Goal: Task Accomplishment & Management: Complete application form

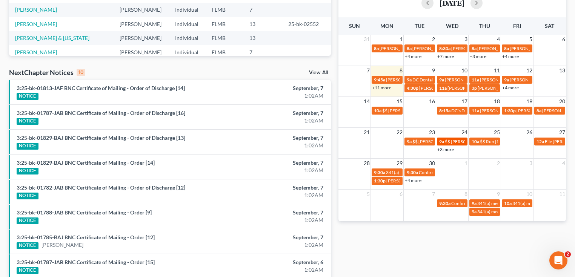
scroll to position [181, 0]
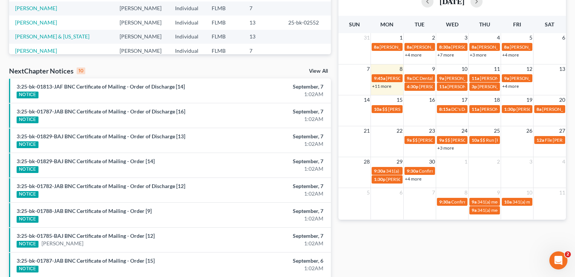
click at [385, 86] on link "+11 more" at bounding box center [381, 86] width 19 height 6
click at [387, 244] on div "Monthly Progress Bankruptcy Bankruptcy [DATE] [DATE] [DATE] [DATE] [DATE] [DATE…" at bounding box center [452, 98] width 235 height 481
click at [381, 86] on link "+11 more" at bounding box center [381, 86] width 19 height 6
click at [369, 248] on div "Monthly Progress Bankruptcy Bankruptcy [DATE] [DATE] [DATE] [DATE] [DATE] [DATE…" at bounding box center [452, 98] width 235 height 481
click at [388, 88] on link "+11 more" at bounding box center [381, 86] width 19 height 6
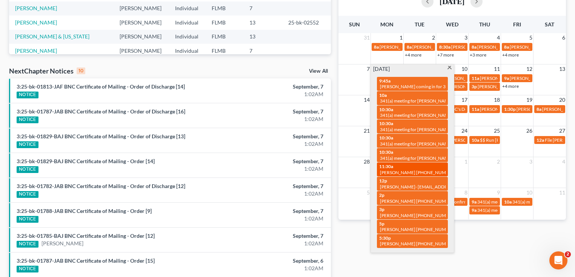
click at [400, 164] on div "11:30a [PERSON_NAME] [PHONE_NUMBER]" at bounding box center [412, 170] width 66 height 12
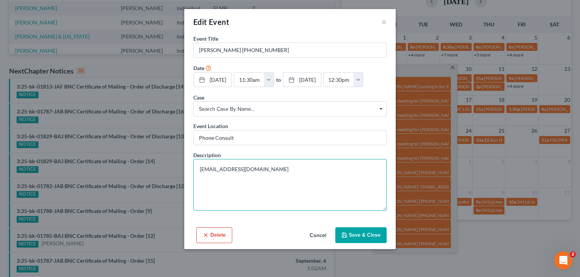
click at [306, 171] on textarea "[EMAIL_ADDRESS][DOMAIN_NAME]" at bounding box center [289, 185] width 193 height 52
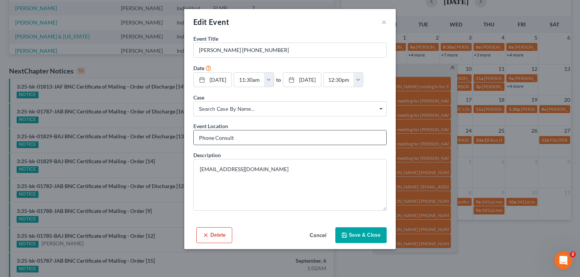
click at [295, 140] on input "Phone Consult" at bounding box center [290, 138] width 192 height 14
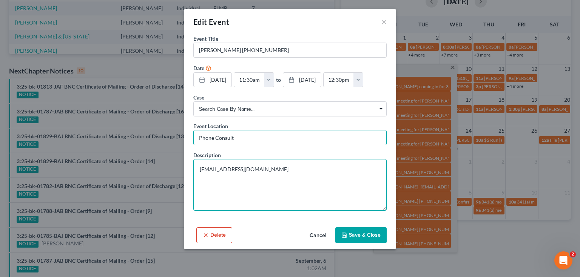
click at [340, 180] on textarea "[EMAIL_ADDRESS][DOMAIN_NAME]" at bounding box center [289, 185] width 193 height 52
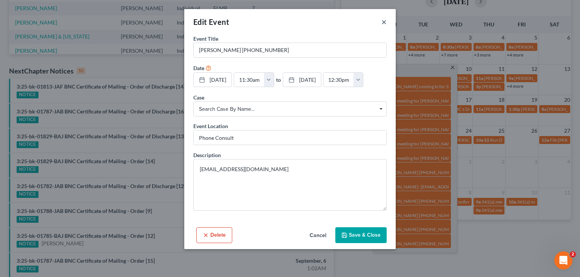
click at [382, 23] on button "×" at bounding box center [383, 21] width 5 height 9
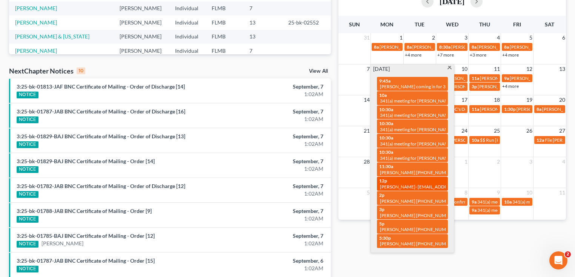
click at [385, 184] on span "[PERSON_NAME]- [EMAIL_ADDRESS][DOMAIN_NAME]" at bounding box center [436, 187] width 113 height 6
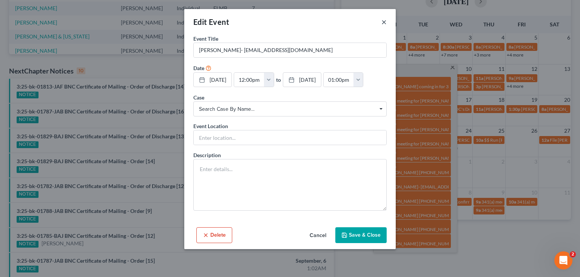
click at [383, 20] on button "×" at bounding box center [383, 21] width 5 height 9
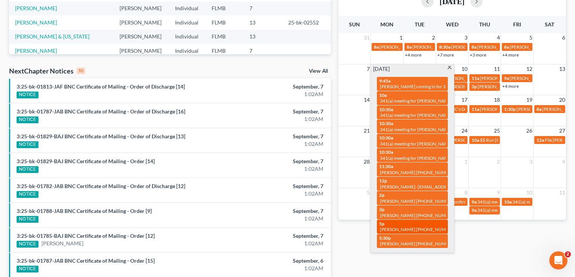
click at [397, 227] on span "[PERSON_NAME] [PHONE_NUMBER]" at bounding box center [418, 230] width 76 height 6
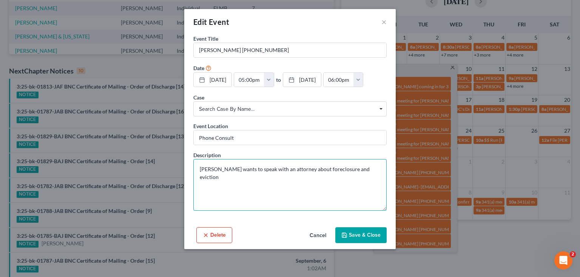
drag, startPoint x: 370, startPoint y: 168, endPoint x: 282, endPoint y: 167, distance: 88.3
click at [282, 167] on textarea "[PERSON_NAME] wants to speak with an attorney about foreclosure and eviction" at bounding box center [289, 185] width 193 height 52
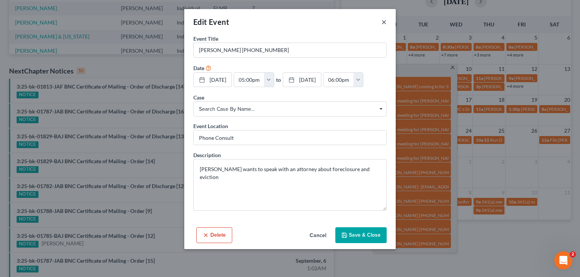
click at [382, 22] on button "×" at bounding box center [383, 21] width 5 height 9
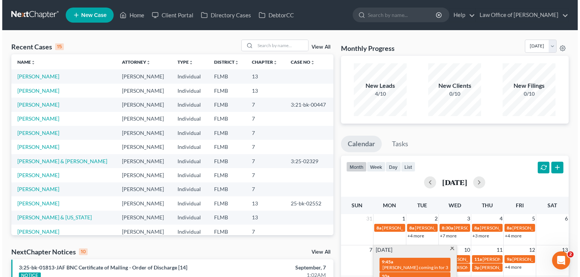
scroll to position [151, 0]
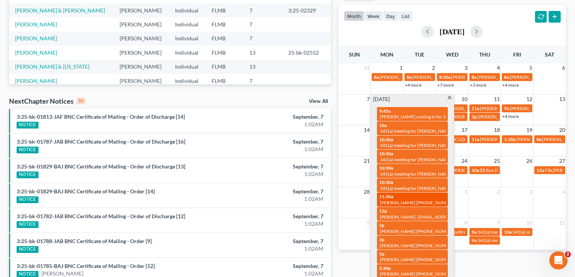
click at [423, 200] on span "[PERSON_NAME] [PHONE_NUMBER]" at bounding box center [418, 203] width 76 height 6
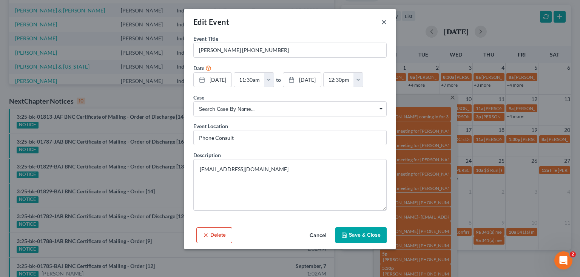
click at [385, 23] on button "×" at bounding box center [383, 21] width 5 height 9
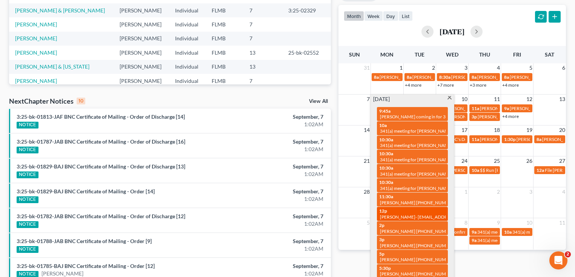
click at [417, 214] on span "[PERSON_NAME]- [EMAIL_ADDRESS][DOMAIN_NAME]" at bounding box center [436, 217] width 113 height 6
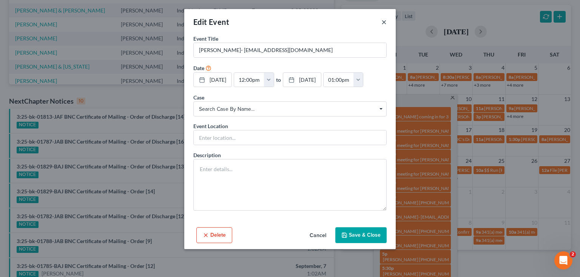
click at [385, 21] on button "×" at bounding box center [383, 21] width 5 height 9
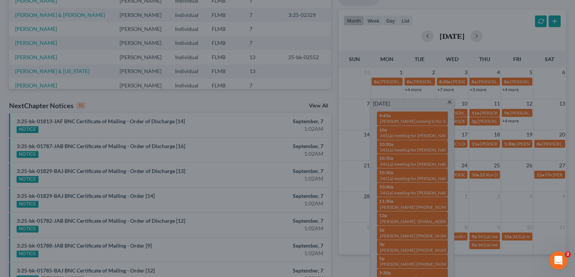
scroll to position [0, 0]
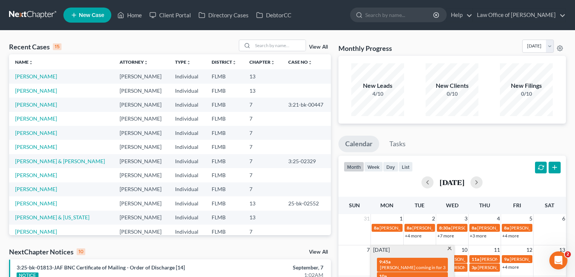
click at [31, 17] on link at bounding box center [33, 15] width 48 height 14
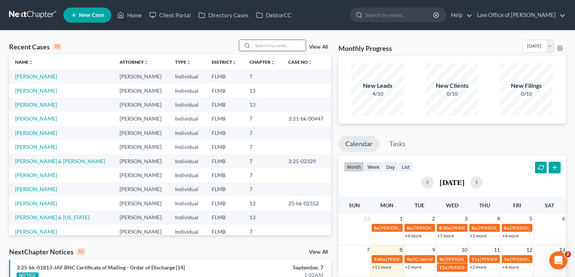
click at [270, 43] on input "search" at bounding box center [279, 45] width 53 height 11
type input "[PERSON_NAME]"
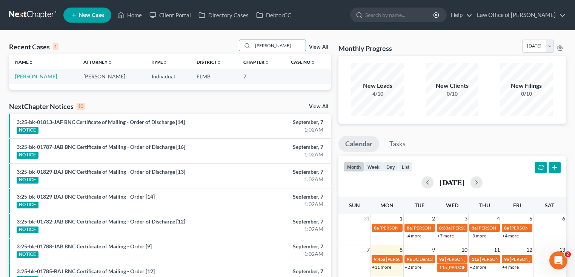
click at [33, 78] on link "[PERSON_NAME]" at bounding box center [36, 76] width 42 height 6
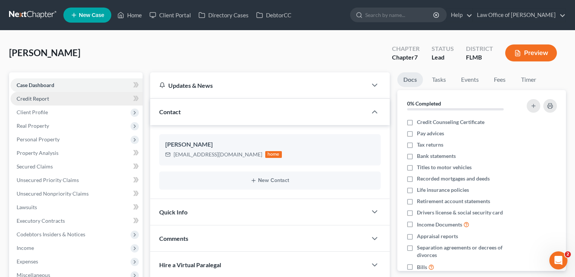
click at [43, 101] on span "Credit Report" at bounding box center [33, 98] width 32 height 6
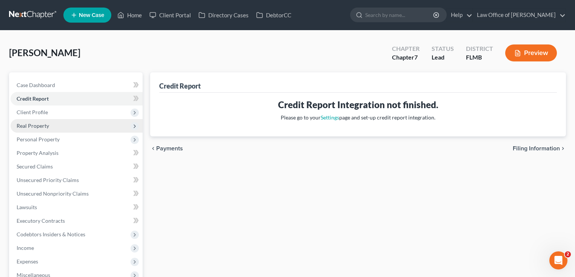
click at [94, 119] on span "Real Property" at bounding box center [77, 126] width 132 height 14
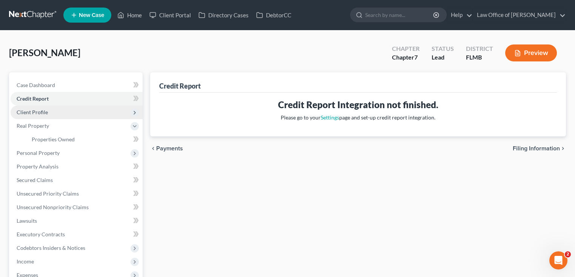
click at [94, 113] on span "Client Profile" at bounding box center [77, 113] width 132 height 14
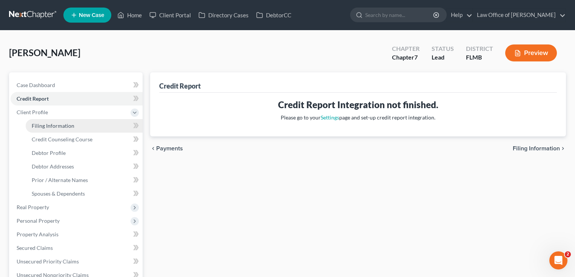
click at [88, 124] on link "Filing Information" at bounding box center [84, 126] width 117 height 14
select select "1"
select select "0"
select select "9"
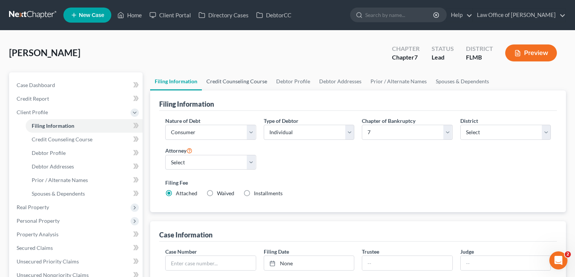
click at [245, 88] on link "Credit Counseling Course" at bounding box center [237, 81] width 70 height 18
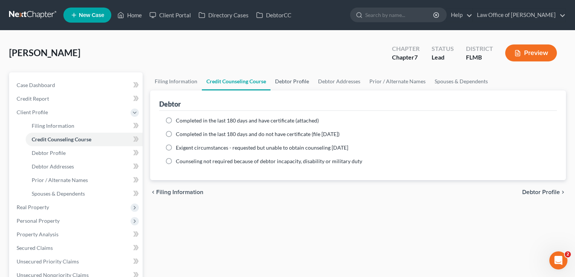
click at [288, 78] on link "Debtor Profile" at bounding box center [292, 81] width 43 height 18
select select "0"
select select "1"
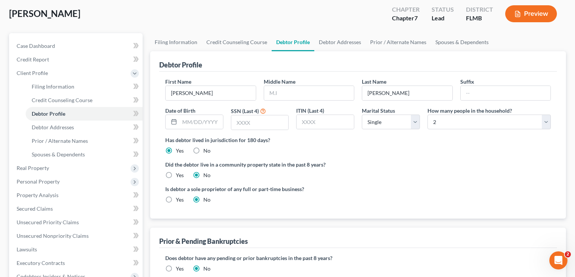
scroll to position [151, 0]
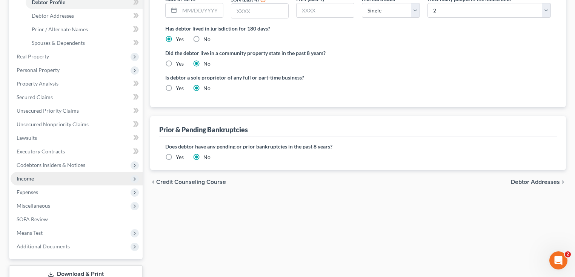
click at [36, 179] on span "Income" at bounding box center [77, 179] width 132 height 14
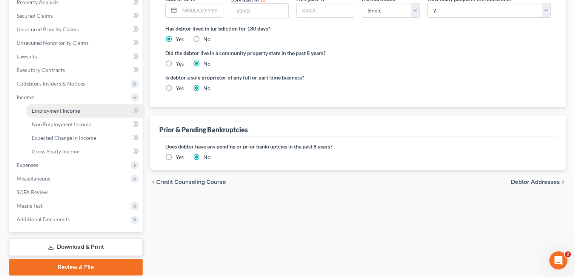
click at [53, 111] on span "Employment Income" at bounding box center [56, 111] width 48 height 6
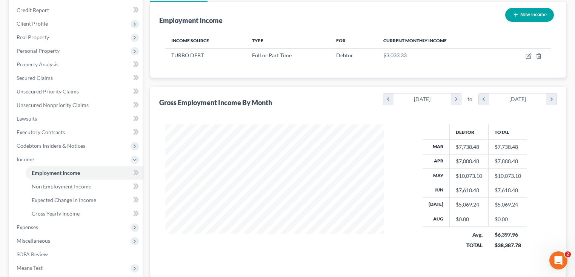
scroll to position [151, 0]
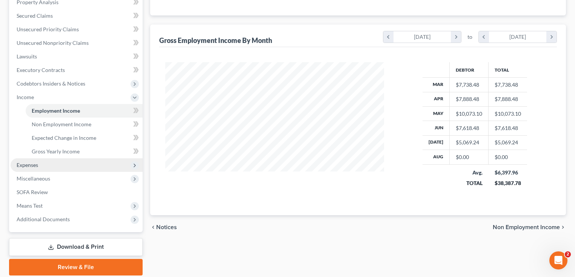
click at [35, 167] on span "Expenses" at bounding box center [28, 165] width 22 height 6
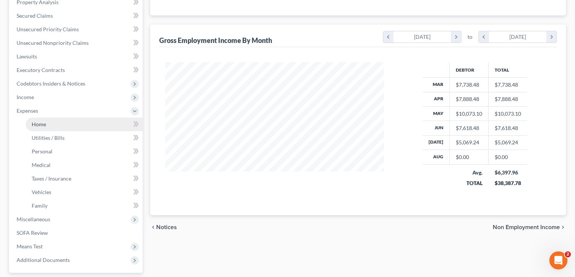
click at [45, 130] on link "Home" at bounding box center [84, 125] width 117 height 14
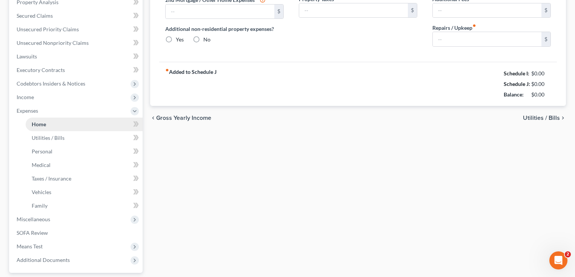
type input "1,500.00"
type input "0.00"
radio input "true"
type input "0.00"
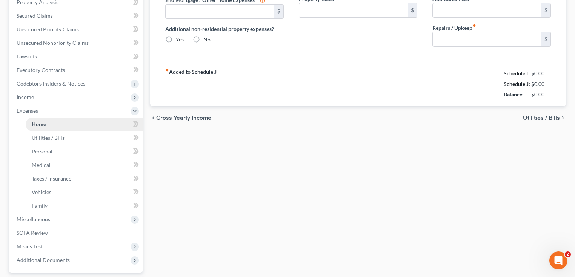
type input "0.00"
type input "200.00"
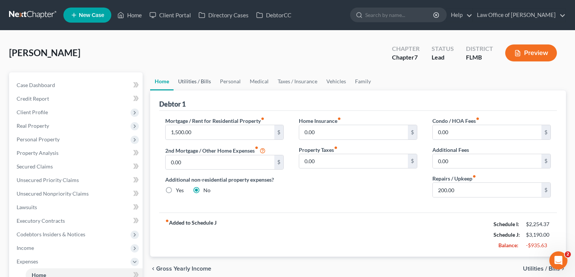
click at [211, 78] on link "Utilities / Bills" at bounding box center [195, 81] width 42 height 18
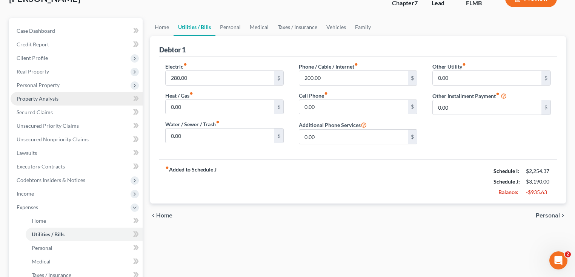
scroll to position [121, 0]
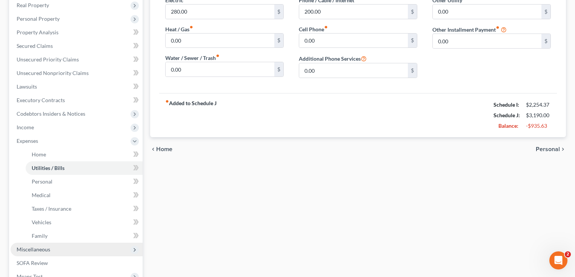
click at [27, 252] on span "Miscellaneous" at bounding box center [34, 249] width 34 height 6
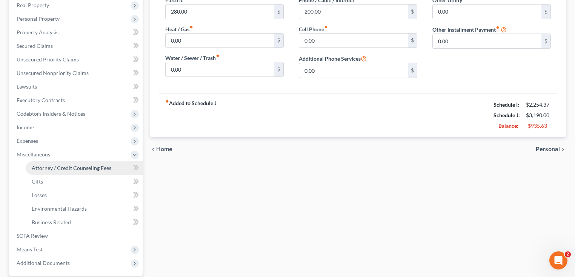
click at [82, 171] on span "Attorney / Credit Counseling Fees" at bounding box center [72, 168] width 80 height 6
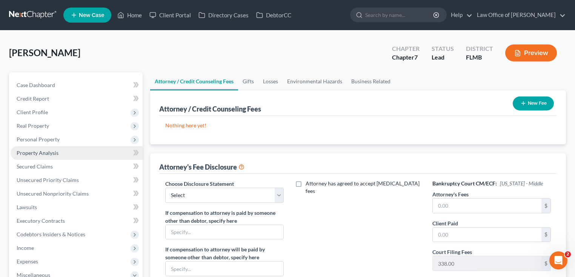
click at [66, 152] on link "Property Analysis" at bounding box center [77, 153] width 132 height 14
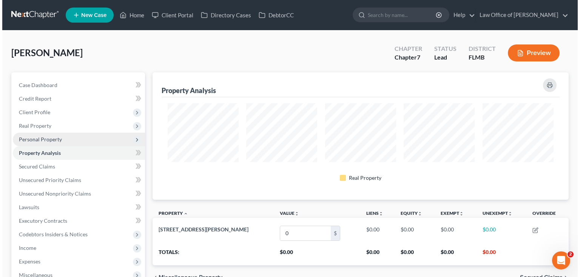
scroll to position [128, 416]
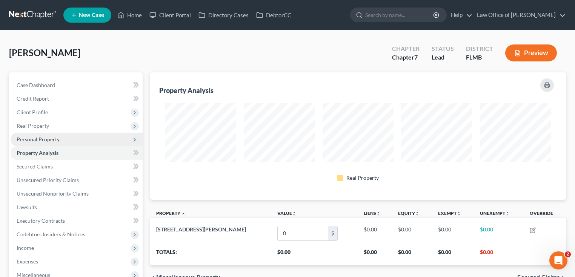
click at [63, 137] on span "Personal Property" at bounding box center [77, 140] width 132 height 14
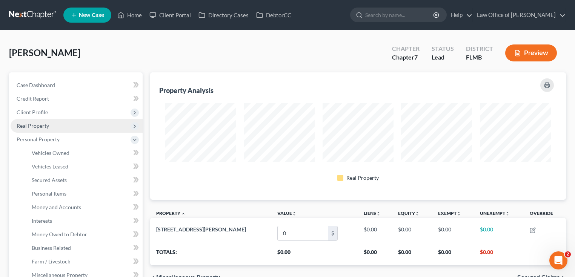
click at [56, 127] on span "Real Property" at bounding box center [77, 126] width 132 height 14
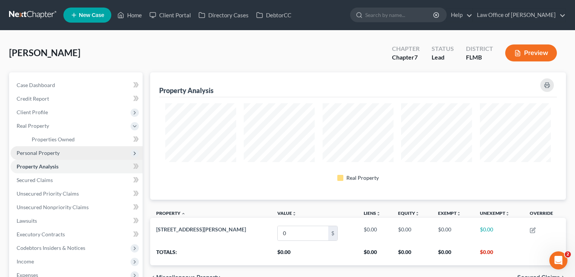
click at [53, 152] on span "Personal Property" at bounding box center [38, 153] width 43 height 6
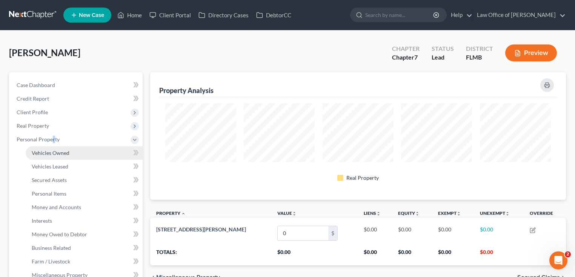
click at [54, 151] on span "Vehicles Owned" at bounding box center [51, 153] width 38 height 6
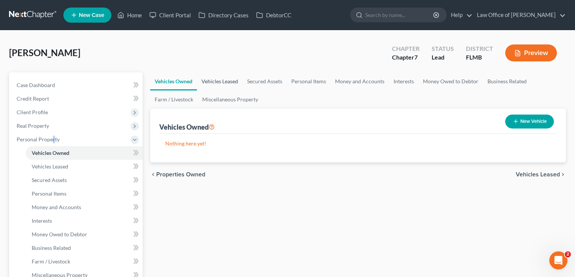
click at [233, 80] on link "Vehicles Leased" at bounding box center [220, 81] width 46 height 18
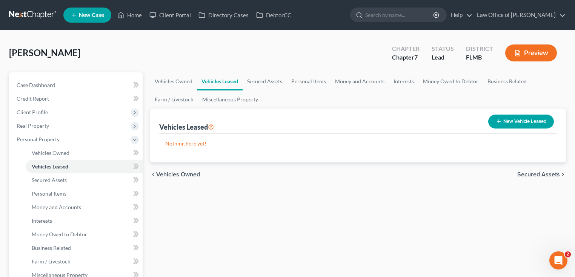
click at [269, 82] on link "Secured Assets" at bounding box center [265, 81] width 44 height 18
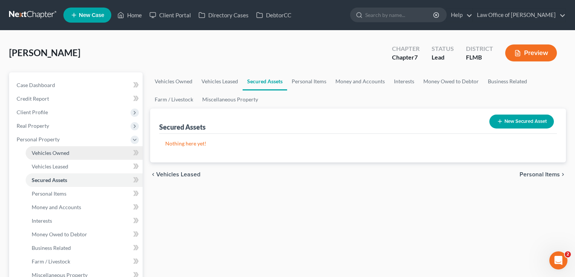
click at [68, 152] on span "Vehicles Owned" at bounding box center [51, 153] width 38 height 6
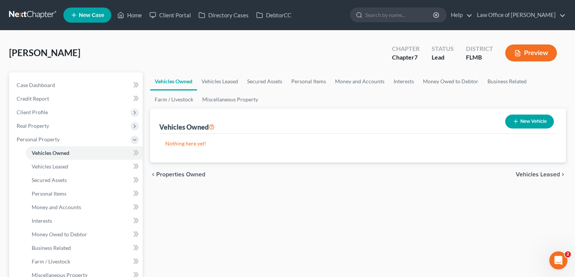
click at [543, 117] on button "New Vehicle" at bounding box center [529, 122] width 49 height 14
select select "0"
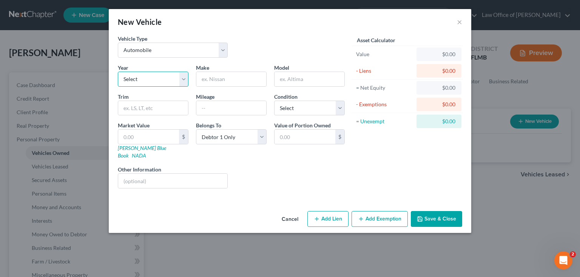
click at [186, 76] on select "Select 2026 2025 2024 2023 2022 2021 2020 2019 2018 2017 2016 2015 2014 2013 20…" at bounding box center [153, 79] width 71 height 15
select select "9"
click at [118, 72] on select "Select 2026 2025 2024 2023 2022 2021 2020 2019 2018 2017 2016 2015 2014 2013 20…" at bounding box center [153, 79] width 71 height 15
click at [225, 81] on input "text" at bounding box center [231, 79] width 70 height 14
type input "Nissan"
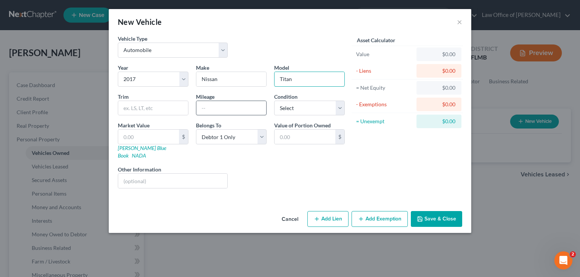
type input "Titan"
click at [241, 111] on input "text" at bounding box center [231, 108] width 70 height 14
type input "72000"
click at [256, 166] on div "Liens Select" at bounding box center [289, 177] width 117 height 23
click at [130, 132] on input "text" at bounding box center [148, 137] width 61 height 14
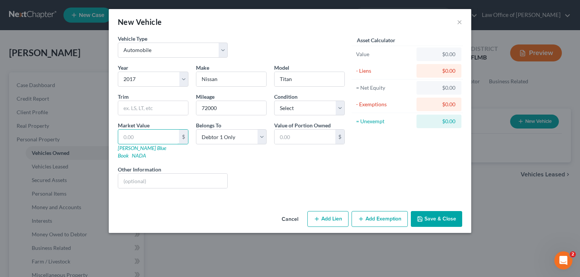
type input "3"
type input "3.00"
type input "30"
type input "30.00"
type input "300"
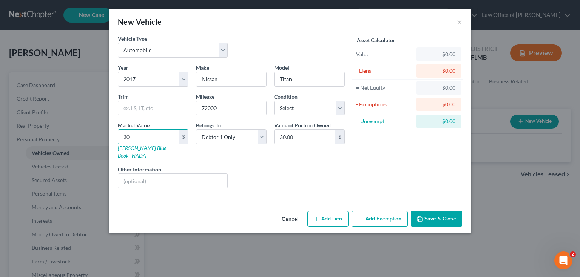
type input "300.00"
type input "3000"
type input "3,000.00"
type input "3,0000"
type input "30,000.00"
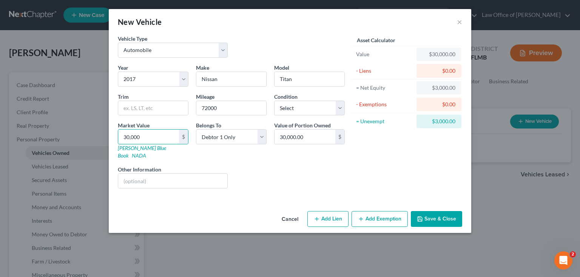
type input "30,000"
click at [332, 211] on button "Add Lien" at bounding box center [327, 219] width 41 height 16
select select "0"
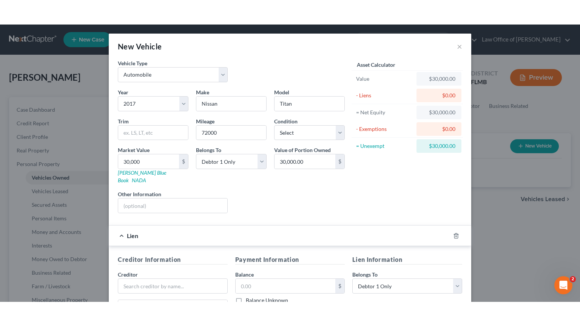
scroll to position [121, 0]
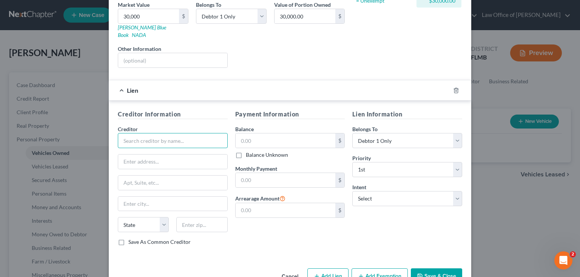
click at [166, 133] on input "text" at bounding box center [173, 140] width 110 height 15
type input "Nissan Finance"
click at [286, 218] on div "Payment Information Balance $ Balance Unknown Balance Undetermined $ Balance Un…" at bounding box center [289, 181] width 117 height 142
click at [268, 177] on input "text" at bounding box center [285, 180] width 100 height 14
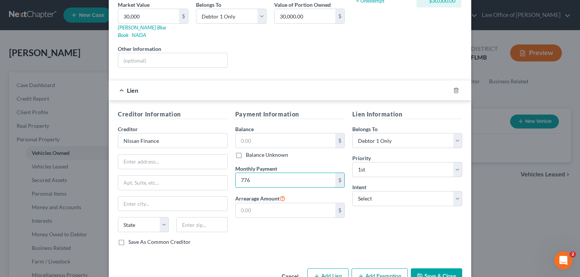
type input "776"
click at [276, 234] on div "Payment Information Balance $ Balance Unknown Balance Undetermined $ Balance Un…" at bounding box center [289, 181] width 117 height 142
click at [285, 134] on input "text" at bounding box center [285, 141] width 100 height 14
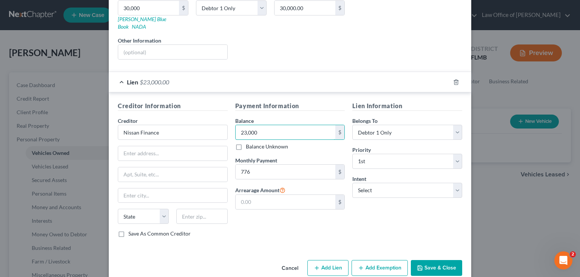
scroll to position [134, 0]
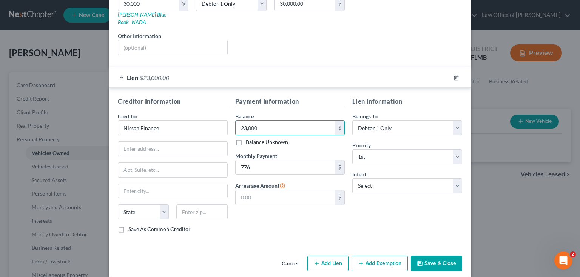
type input "23,000"
click at [442, 258] on button "Save & Close" at bounding box center [436, 264] width 51 height 16
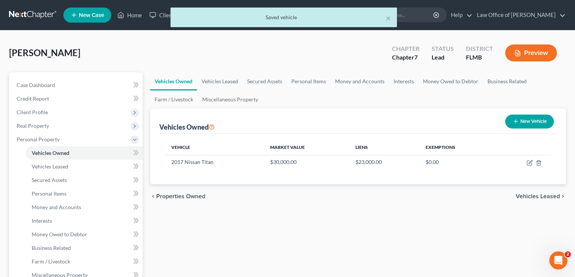
click at [528, 118] on button "New Vehicle" at bounding box center [529, 122] width 49 height 14
select select "0"
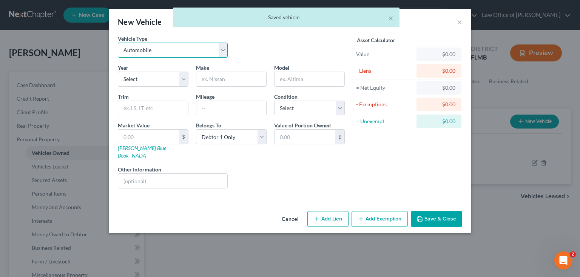
click at [173, 51] on select "Select Automobile Truck Trailer Watercraft Aircraft Motor Home Atv Other Vehicle" at bounding box center [173, 50] width 110 height 15
click at [118, 43] on select "Select Automobile Truck Trailer Watercraft Aircraft Motor Home Atv Other Vehicle" at bounding box center [173, 50] width 110 height 15
click at [162, 78] on select "Select 2026 2025 2024 2023 2022 2021 2020 2019 2018 2017 2016 2015 2014 2013 20…" at bounding box center [153, 79] width 71 height 15
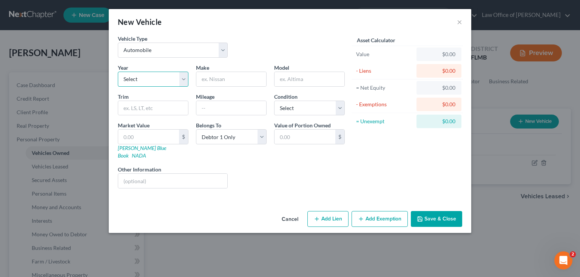
select select "9"
click at [118, 72] on select "Select 2026 2025 2024 2023 2022 2021 2020 2019 2018 2017 2016 2015 2014 2013 20…" at bounding box center [153, 79] width 71 height 15
click at [220, 82] on input "text" at bounding box center [231, 79] width 70 height 14
type input "Infinity"
type input "QX50"
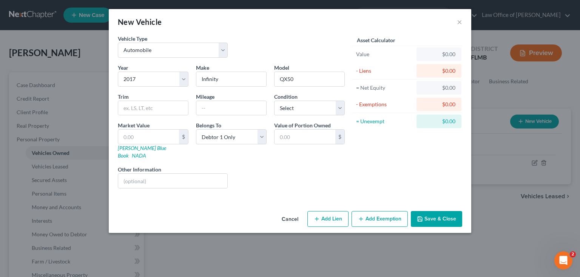
click at [252, 184] on div "Year Select 2026 2025 2024 2023 2022 2021 2020 2019 2018 2017 2016 2015 2014 20…" at bounding box center [231, 129] width 234 height 131
click at [203, 104] on input "text" at bounding box center [231, 108] width 70 height 14
click at [329, 169] on div "Liens Select" at bounding box center [289, 177] width 117 height 23
click at [217, 108] on input "text" at bounding box center [231, 108] width 70 height 14
click at [242, 166] on div "Liens Select" at bounding box center [289, 177] width 117 height 23
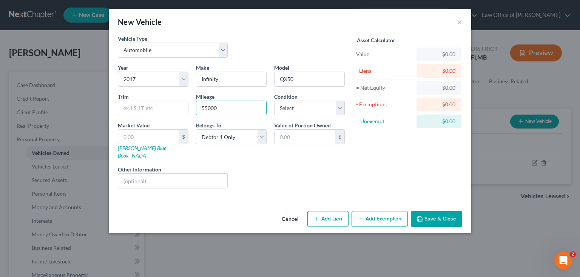
drag, startPoint x: 235, startPoint y: 104, endPoint x: 151, endPoint y: 94, distance: 85.1
click at [151, 94] on div "Year Select 2026 2025 2024 2023 2022 2021 2020 2019 2018 2017 2016 2015 2014 20…" at bounding box center [231, 129] width 234 height 131
type input "60000"
click at [281, 184] on div "Year Select 2026 2025 2024 2023 2022 2021 2020 2019 2018 2017 2016 2015 2014 20…" at bounding box center [231, 129] width 234 height 131
click at [131, 132] on input "text" at bounding box center [148, 137] width 61 height 14
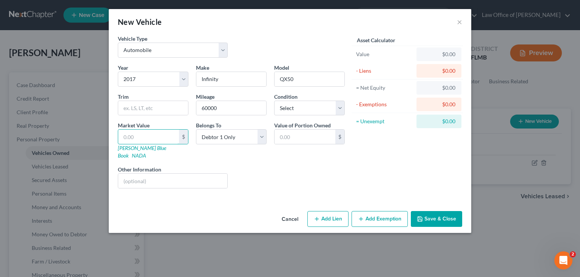
type input "1"
type input "1.00"
type input "13"
type input "13.00"
type input "135"
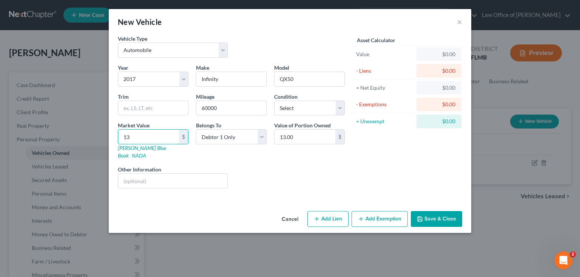
type input "135.00"
type input "1350"
type input "1,350.00"
type input "1,3500"
type input "13,500.00"
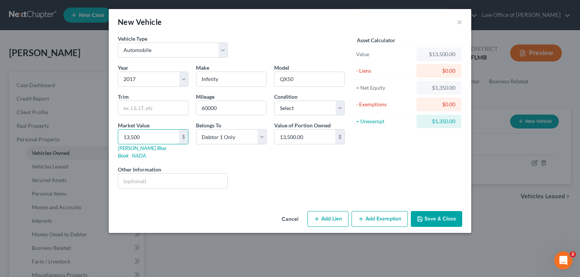
type input "13,500"
drag, startPoint x: 271, startPoint y: 165, endPoint x: 270, endPoint y: 169, distance: 3.8
click at [271, 166] on div "Liens Select" at bounding box center [289, 177] width 117 height 23
click at [320, 216] on icon "button" at bounding box center [317, 219] width 6 height 6
select select "0"
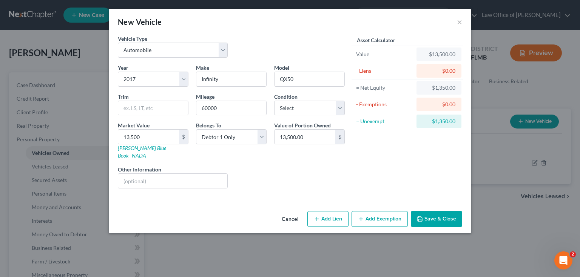
select select "0"
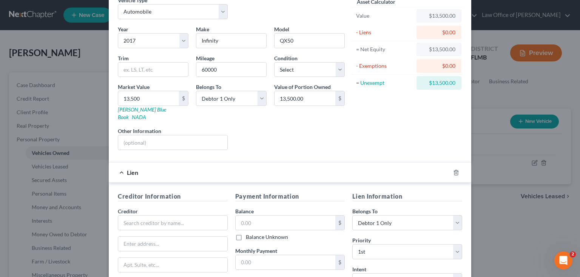
scroll to position [91, 0]
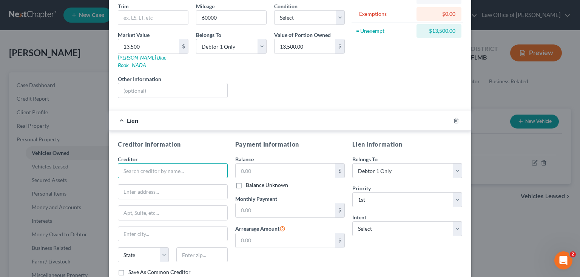
click at [184, 167] on input "text" at bounding box center [173, 170] width 110 height 15
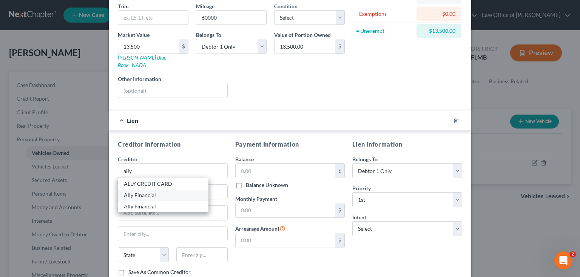
click at [145, 192] on div "Ally Financial" at bounding box center [163, 196] width 78 height 8
type input "Ally Financial"
type input "12850 Gran Bay Pkwy"
type input "Jacksonville"
select select "9"
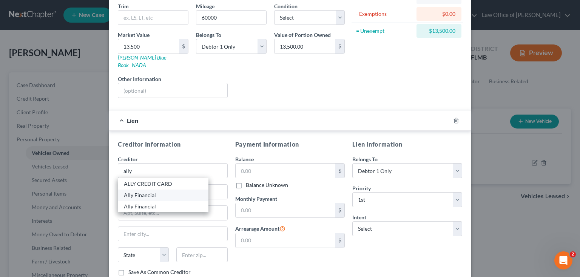
type input "32258"
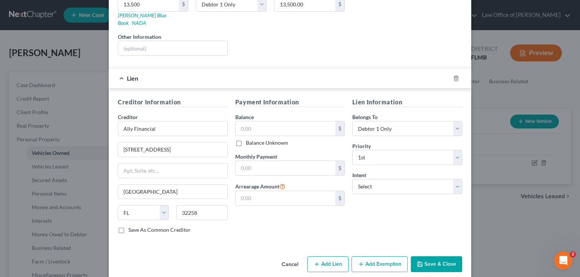
scroll to position [134, 0]
click at [268, 160] on input "text" at bounding box center [285, 167] width 100 height 14
click at [255, 121] on input "text" at bounding box center [285, 128] width 100 height 14
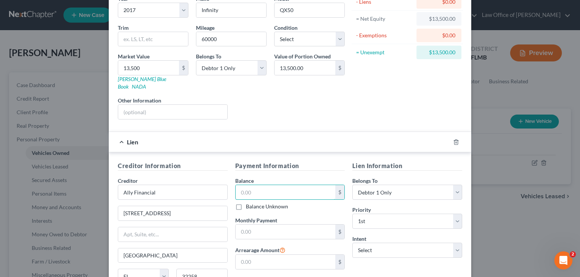
scroll to position [91, 0]
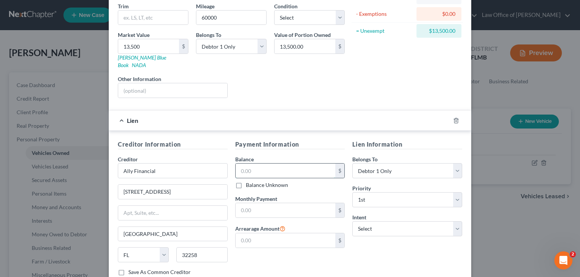
click at [284, 164] on input "text" at bounding box center [285, 171] width 100 height 14
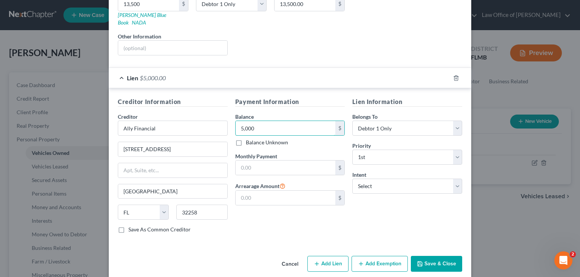
scroll to position [134, 0]
drag, startPoint x: 242, startPoint y: 121, endPoint x: 89, endPoint y: 114, distance: 153.0
click at [90, 114] on div "New Vehicle × Vehicle Type Select Automobile Truck Trailer Watercraft Aircraft …" at bounding box center [290, 138] width 580 height 277
type input "4,000"
click at [273, 160] on input "text" at bounding box center [285, 167] width 100 height 14
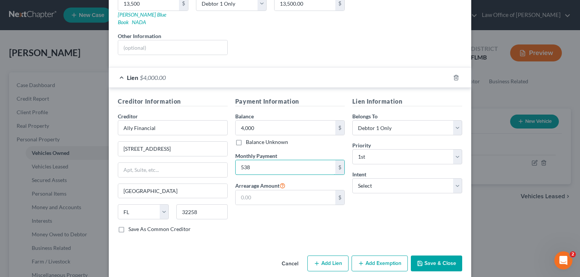
type input "538"
click at [396, 210] on div "Lien Information Belongs To * Select Debtor 1 Only Debtor 2 Only Debtor 1 And D…" at bounding box center [406, 168] width 117 height 142
click at [442, 256] on button "Save & Close" at bounding box center [436, 264] width 51 height 16
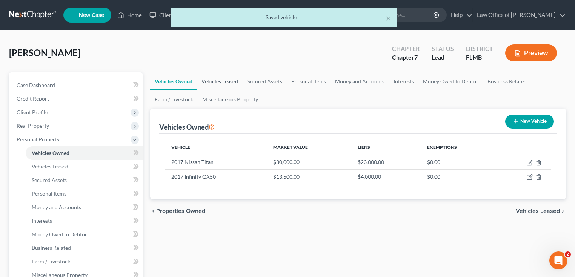
click at [220, 82] on link "Vehicles Leased" at bounding box center [220, 81] width 46 height 18
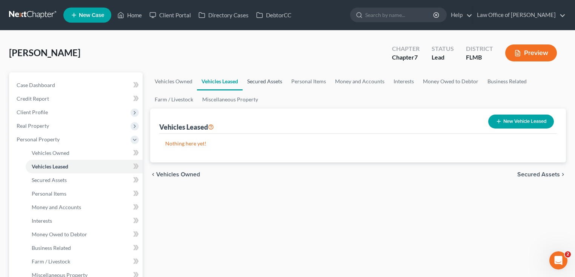
click at [278, 85] on link "Secured Assets" at bounding box center [265, 81] width 44 height 18
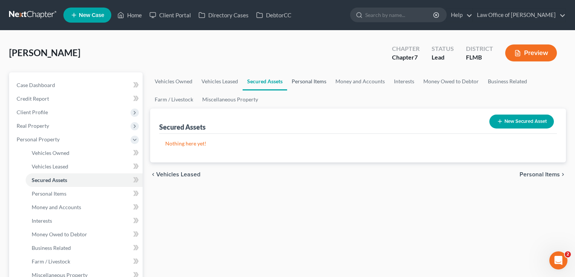
click at [298, 83] on link "Personal Items" at bounding box center [309, 81] width 44 height 18
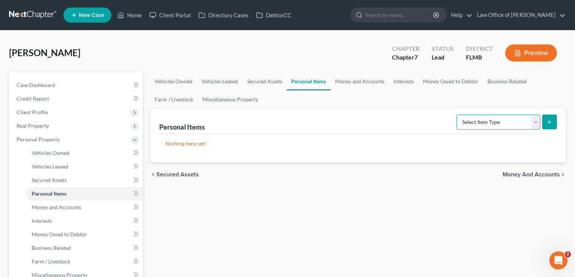
click at [521, 125] on select "Select Item Type Clothing Collectibles Of Value Electronics Firearms Household …" at bounding box center [499, 122] width 84 height 15
select select "household_goods"
click at [457, 115] on select "Select Item Type Clothing Collectibles Of Value Electronics Firearms Household …" at bounding box center [499, 122] width 84 height 15
click at [546, 122] on button "submit" at bounding box center [549, 122] width 15 height 15
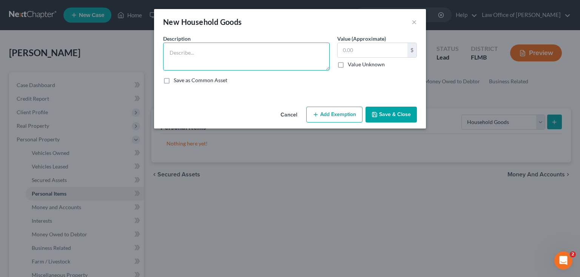
click at [223, 59] on textarea at bounding box center [246, 57] width 166 height 28
click at [214, 199] on div "New Household Goods × An exemption set must first be selected from the Filing I…" at bounding box center [290, 138] width 580 height 277
click at [387, 112] on button "Save & Close" at bounding box center [390, 115] width 51 height 16
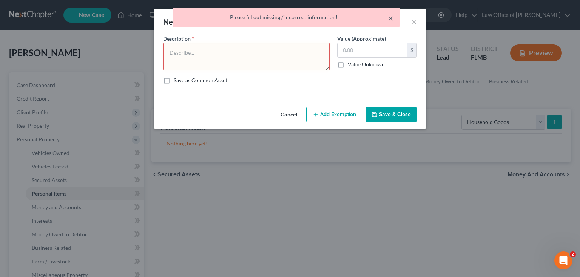
click at [389, 18] on button "×" at bounding box center [390, 18] width 5 height 9
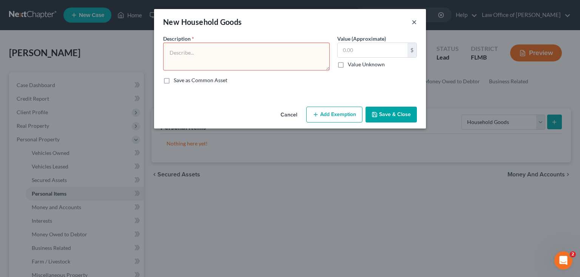
click at [414, 21] on button "×" at bounding box center [413, 21] width 5 height 9
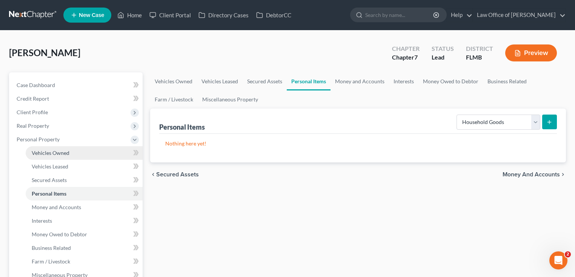
click at [54, 154] on span "Vehicles Owned" at bounding box center [51, 153] width 38 height 6
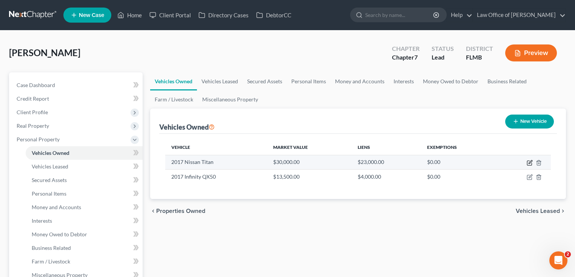
click at [530, 162] on icon "button" at bounding box center [530, 161] width 3 height 3
select select "0"
select select "9"
select select "0"
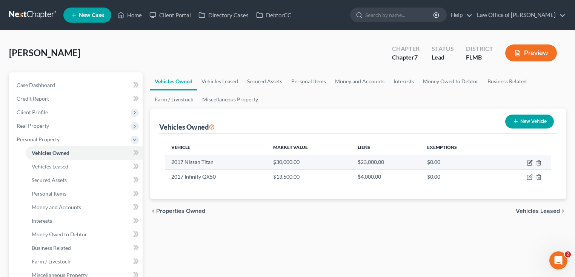
select select "0"
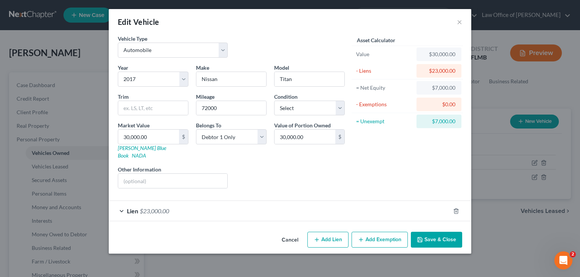
click at [234, 201] on div "Lien $23,000.00" at bounding box center [279, 211] width 341 height 20
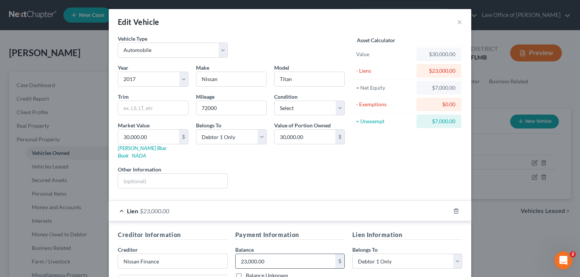
click at [272, 254] on input "23,000.00" at bounding box center [285, 261] width 100 height 14
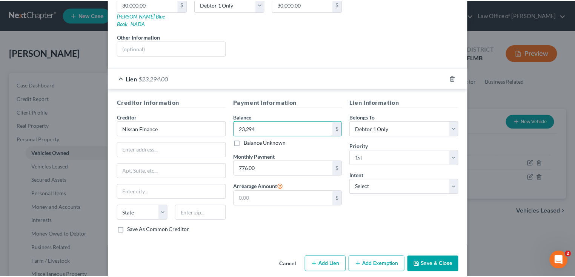
scroll to position [134, 0]
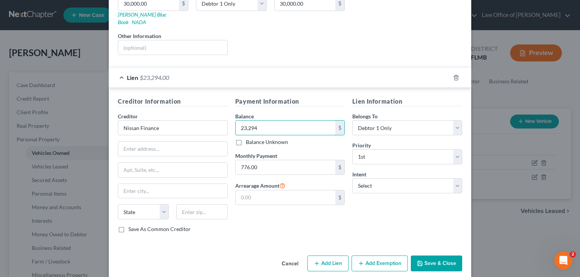
type input "23,294"
drag, startPoint x: 429, startPoint y: 257, endPoint x: 433, endPoint y: 257, distance: 4.2
click at [429, 257] on button "Save & Close" at bounding box center [436, 264] width 51 height 16
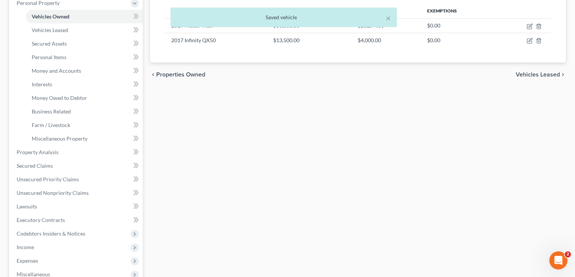
scroll to position [211, 0]
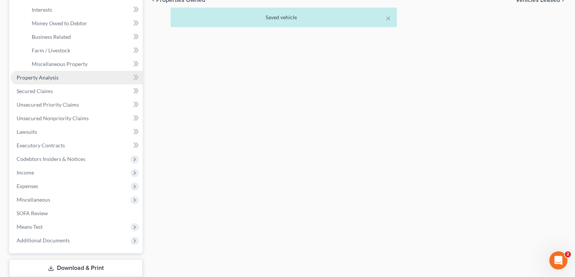
click at [52, 75] on span "Property Analysis" at bounding box center [38, 77] width 42 height 6
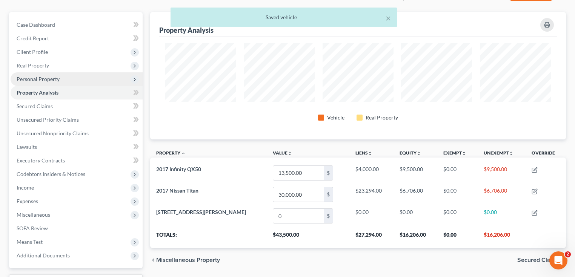
click at [40, 79] on span "Personal Property" at bounding box center [38, 79] width 43 height 6
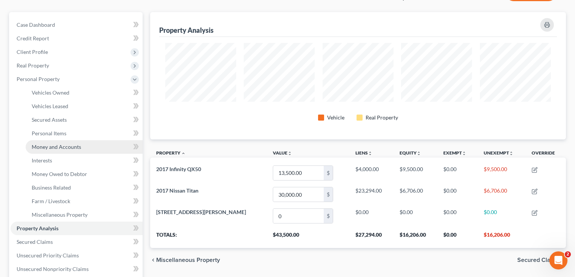
click at [54, 146] on span "Money and Accounts" at bounding box center [56, 147] width 49 height 6
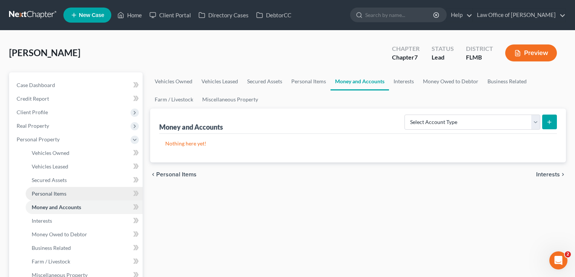
click at [65, 194] on span "Personal Items" at bounding box center [49, 194] width 35 height 6
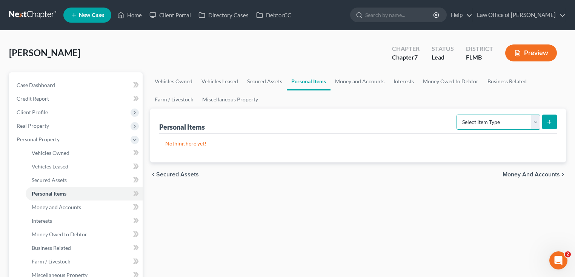
click at [501, 123] on select "Select Item Type Clothing Collectibles Of Value Electronics Firearms Household …" at bounding box center [499, 122] width 84 height 15
select select "household_goods"
click at [457, 115] on select "Select Item Type Clothing Collectibles Of Value Electronics Firearms Household …" at bounding box center [499, 122] width 84 height 15
click at [554, 123] on button "submit" at bounding box center [549, 122] width 15 height 15
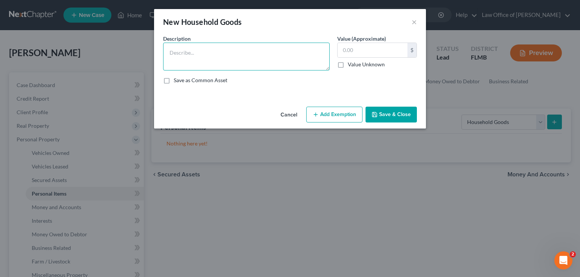
click at [177, 44] on textarea at bounding box center [246, 57] width 166 height 28
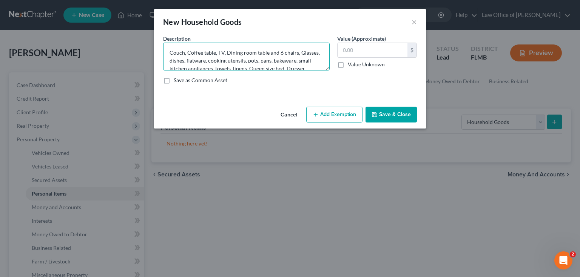
click at [260, 63] on textarea "Couch, Coffee table, TV, Dining room table and 6 chairs, Glasses, dishes, flatw…" at bounding box center [246, 57] width 166 height 28
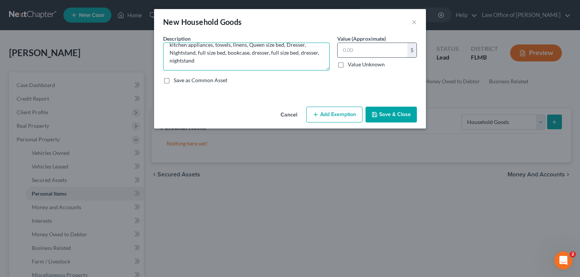
type textarea "Couch, Coffee table, TV, Dining room table and 6 chairs, Glasses, dishes, flatw…"
click at [366, 51] on input "text" at bounding box center [372, 50] width 70 height 14
type input "600"
click at [397, 115] on button "Save & Close" at bounding box center [390, 115] width 51 height 16
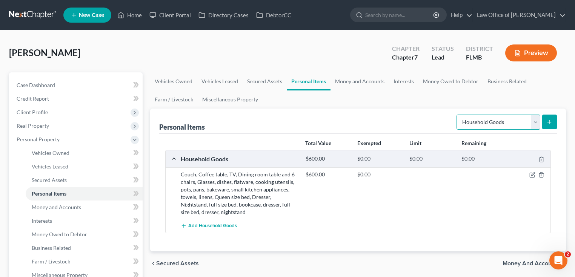
click at [506, 125] on select "Select Item Type Clothing Collectibles Of Value Electronics Firearms Household …" at bounding box center [499, 122] width 84 height 15
select select "clothing"
click at [457, 115] on select "Select Item Type Clothing Collectibles Of Value Electronics Firearms Household …" at bounding box center [499, 122] width 84 height 15
click at [549, 123] on icon "submit" at bounding box center [549, 122] width 6 height 6
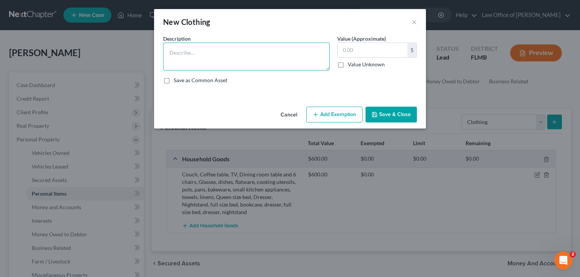
click at [195, 48] on textarea at bounding box center [246, 57] width 166 height 28
type textarea "Men's wardrobe"
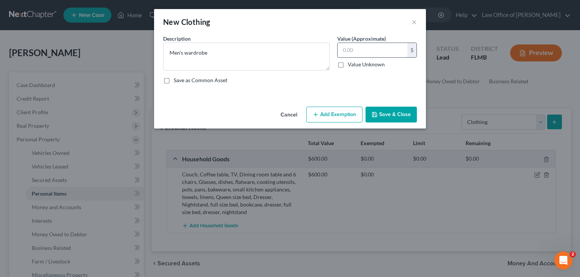
drag, startPoint x: 388, startPoint y: 48, endPoint x: 382, endPoint y: 39, distance: 10.9
click at [388, 47] on input "text" at bounding box center [372, 50] width 70 height 14
type input "50"
click at [384, 107] on button "Save & Close" at bounding box center [390, 115] width 51 height 16
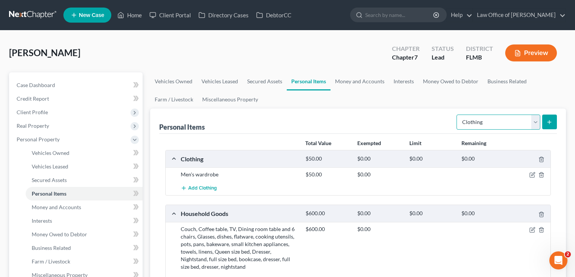
click at [492, 117] on select "Select Item Type Clothing Collectibles Of Value Electronics Firearms Household …" at bounding box center [499, 122] width 84 height 15
select select "electronics"
click at [457, 115] on select "Select Item Type Clothing Collectibles Of Value Electronics Firearms Household …" at bounding box center [499, 122] width 84 height 15
click at [546, 120] on icon "submit" at bounding box center [549, 122] width 6 height 6
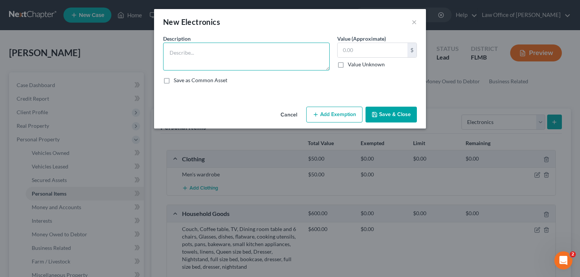
click at [251, 60] on textarea at bounding box center [246, 57] width 166 height 28
type textarea "C"
type textarea "Desktop Computer, Cell phone"
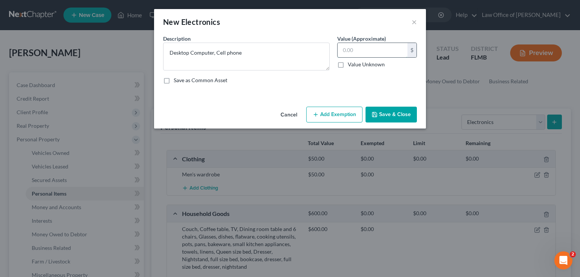
click at [344, 54] on input "text" at bounding box center [372, 50] width 70 height 14
type input "100"
click at [402, 109] on button "Save & Close" at bounding box center [390, 115] width 51 height 16
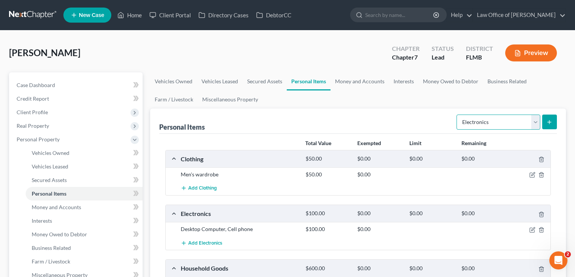
click at [495, 124] on select "Select Item Type Clothing Collectibles Of Value Electronics Firearms Household …" at bounding box center [499, 122] width 84 height 15
select select "jewelry"
click at [457, 115] on select "Select Item Type Clothing Collectibles Of Value Electronics Firearms Household …" at bounding box center [499, 122] width 84 height 15
click at [556, 118] on button "submit" at bounding box center [549, 122] width 15 height 15
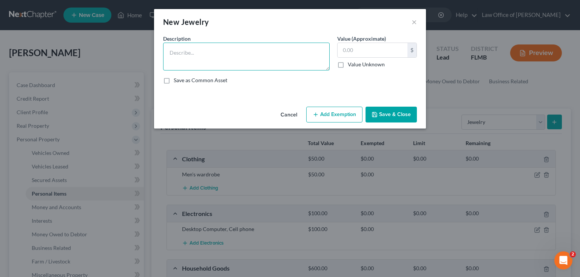
click at [280, 62] on textarea at bounding box center [246, 57] width 166 height 28
type textarea "a"
type textarea "smart watch"
click at [364, 72] on div "Description * smart watch Value (Approximate) $ Value Unknown Balance Undetermi…" at bounding box center [289, 62] width 261 height 55
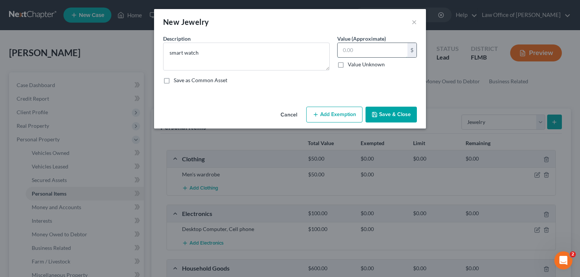
click at [372, 53] on input "text" at bounding box center [372, 50] width 70 height 14
type input "50"
click at [396, 116] on button "Save & Close" at bounding box center [390, 115] width 51 height 16
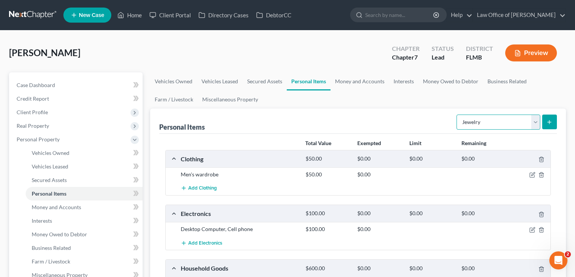
click at [517, 118] on select "Select Item Type Clothing Collectibles Of Value Electronics Firearms Household …" at bounding box center [499, 122] width 84 height 15
select select "other"
click at [457, 115] on select "Select Item Type Clothing Collectibles Of Value Electronics Firearms Household …" at bounding box center [499, 122] width 84 height 15
click at [553, 126] on button "submit" at bounding box center [549, 122] width 15 height 15
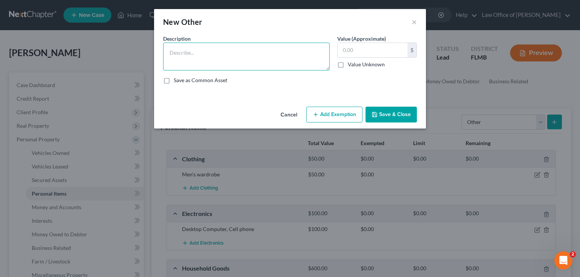
click at [263, 54] on textarea at bounding box center [246, 57] width 166 height 28
type textarea "Lawnmower, weedeater"
drag, startPoint x: 217, startPoint y: 51, endPoint x: 220, endPoint y: 59, distance: 8.5
click at [195, 80] on label "Save as Common Asset" at bounding box center [201, 81] width 54 height 8
click at [182, 80] on input "Save as Common Asset" at bounding box center [179, 79] width 5 height 5
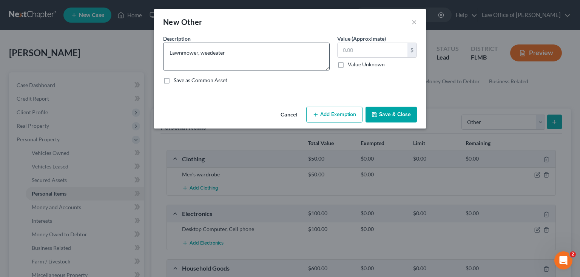
checkbox input "true"
click at [228, 57] on textarea "Lawnmower, weedeater" at bounding box center [246, 57] width 166 height 28
drag, startPoint x: 225, startPoint y: 52, endPoint x: 217, endPoint y: 53, distance: 8.3
drag, startPoint x: 217, startPoint y: 53, endPoint x: 211, endPoint y: 75, distance: 22.3
click at [205, 85] on div "Description * Lawnmower, weedeater Value (Approximate) $ Value Unknown Balance …" at bounding box center [289, 62] width 261 height 55
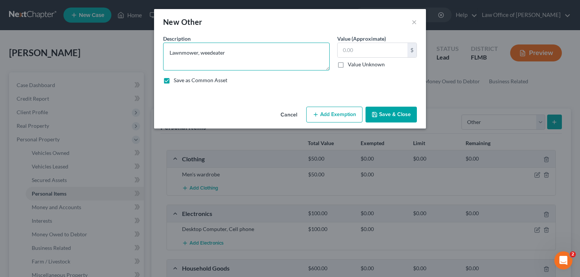
click at [212, 53] on textarea "Lawnmower, weedeater" at bounding box center [246, 57] width 166 height 28
click at [256, 57] on textarea "Lawnmower, weed eater" at bounding box center [246, 57] width 166 height 28
type textarea "Lawnmower, weed eater"
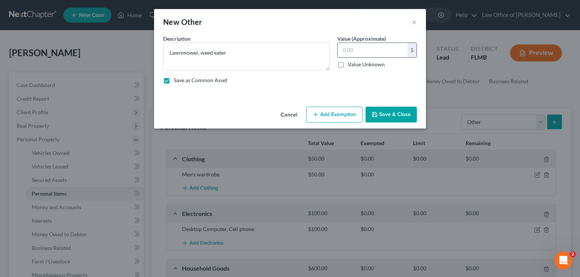
click at [357, 51] on input "text" at bounding box center [372, 50] width 70 height 14
type input "100"
click at [394, 111] on button "Save & Close" at bounding box center [390, 115] width 51 height 16
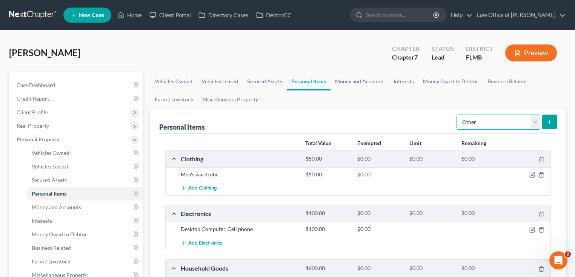
click at [488, 117] on select "Select Item Type Clothing Collectibles Of Value Electronics Firearms Household …" at bounding box center [499, 122] width 84 height 15
select select "sports_and_hobby_equipment"
click at [457, 115] on select "Select Item Type Clothing Collectibles Of Value Electronics Firearms Household …" at bounding box center [499, 122] width 84 height 15
click at [550, 116] on button "submit" at bounding box center [549, 122] width 15 height 15
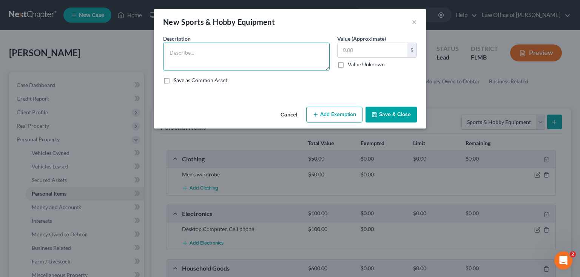
click at [219, 59] on textarea at bounding box center [246, 57] width 166 height 28
type textarea "Golf clubs"
click at [376, 80] on div "Save as Common Asset" at bounding box center [290, 81] width 254 height 8
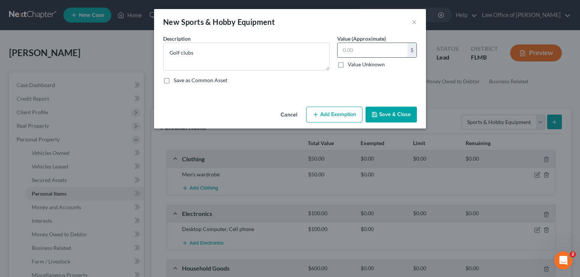
click at [380, 48] on input "text" at bounding box center [372, 50] width 70 height 14
type input "30"
click at [397, 116] on button "Save & Close" at bounding box center [390, 115] width 51 height 16
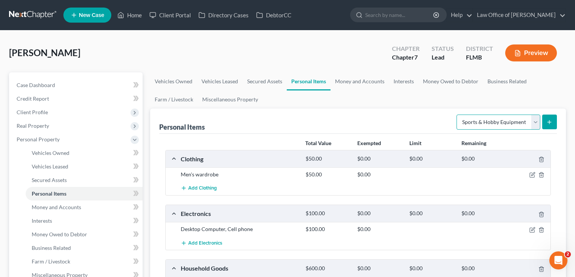
click at [499, 117] on select "Select Item Type Clothing Collectibles Of Value Electronics Firearms Household …" at bounding box center [499, 122] width 84 height 15
click at [372, 103] on ul "Vehicles Owned Vehicles Leased Secured Assets Personal Items Money and Accounts…" at bounding box center [358, 90] width 416 height 36
click at [380, 81] on link "Money and Accounts" at bounding box center [360, 81] width 58 height 18
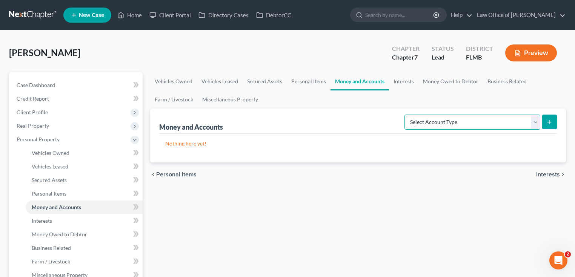
click at [482, 118] on select "Select Account Type Brokerage Cash on Hand Certificates of Deposit Checking Acc…" at bounding box center [473, 122] width 136 height 15
click at [476, 114] on div "Select Account Type Brokerage Cash on Hand Certificates of Deposit Checking Acc…" at bounding box center [479, 122] width 155 height 20
click at [471, 122] on select "Select Account Type Brokerage Cash on Hand Certificates of Deposit Checking Acc…" at bounding box center [473, 122] width 136 height 15
select select "checking"
click at [406, 115] on select "Select Account Type Brokerage Cash on Hand Certificates of Deposit Checking Acc…" at bounding box center [473, 122] width 136 height 15
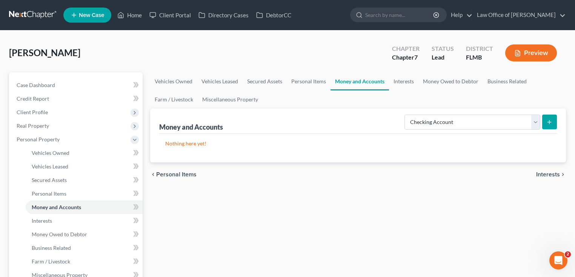
click at [551, 122] on line "submit" at bounding box center [549, 122] width 3 height 0
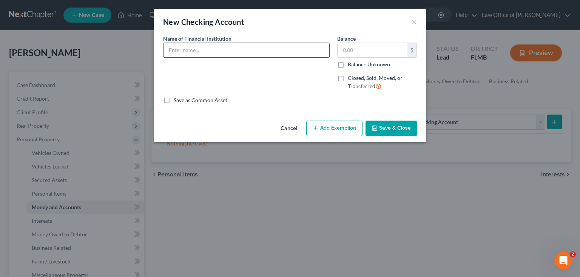
click at [254, 52] on input "text" at bounding box center [246, 50] width 166 height 14
type input "Everbank"
click at [380, 127] on button "Save & Close" at bounding box center [390, 129] width 51 height 16
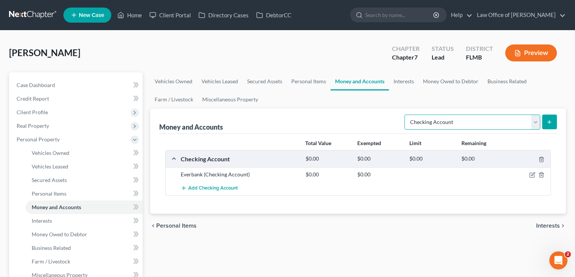
click at [479, 120] on select "Select Account Type Brokerage Cash on Hand Certificates of Deposit Checking Acc…" at bounding box center [473, 122] width 136 height 15
select select "savings"
click at [406, 115] on select "Select Account Type Brokerage Cash on Hand Certificates of Deposit Checking Acc…" at bounding box center [473, 122] width 136 height 15
click at [547, 127] on button "submit" at bounding box center [549, 122] width 15 height 15
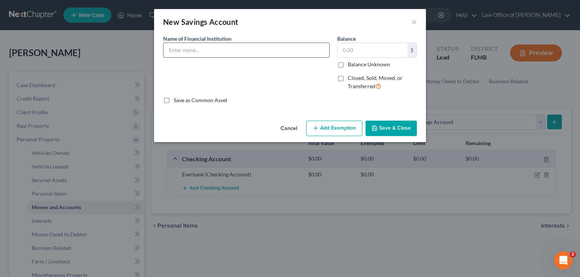
click at [200, 50] on input "text" at bounding box center [246, 50] width 166 height 14
type input "Everbank"
click at [397, 131] on button "Save & Close" at bounding box center [390, 129] width 51 height 16
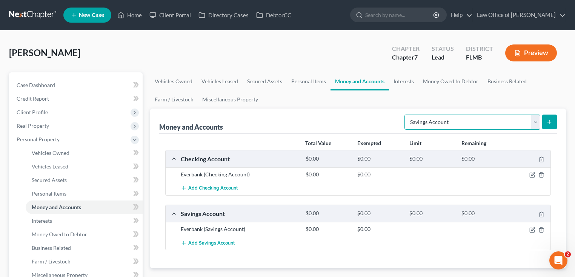
click at [460, 125] on select "Select Account Type Brokerage Cash on Hand Certificates of Deposit Checking Acc…" at bounding box center [473, 122] width 136 height 15
select select "money_market"
click at [406, 115] on select "Select Account Type Brokerage Cash on Hand Certificates of Deposit Checking Acc…" at bounding box center [473, 122] width 136 height 15
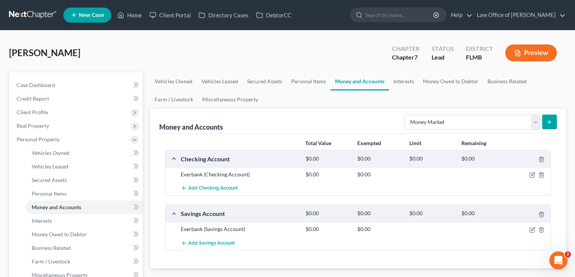
click at [551, 120] on icon "submit" at bounding box center [549, 122] width 6 height 6
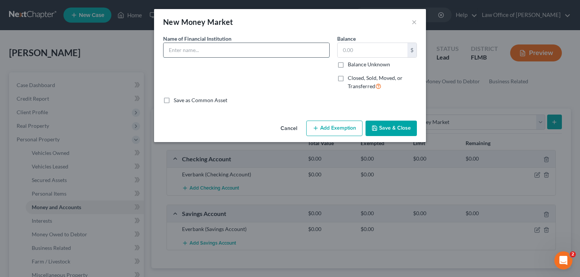
click at [251, 48] on input "text" at bounding box center [246, 50] width 166 height 14
type input "Robinhood"
click at [303, 85] on div "Name of Financial Institution * Robinhood" at bounding box center [246, 66] width 174 height 62
drag, startPoint x: 351, startPoint y: 57, endPoint x: 353, endPoint y: 54, distance: 4.4
click at [351, 57] on div "$" at bounding box center [377, 50] width 80 height 15
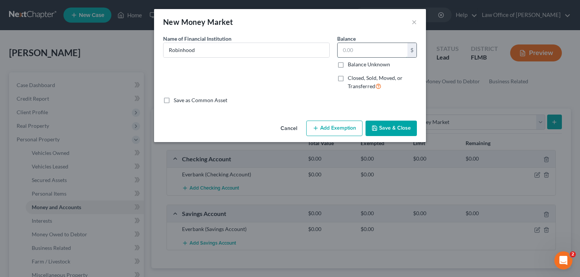
click at [356, 51] on input "text" at bounding box center [372, 50] width 70 height 14
type input "37.58"
click at [395, 125] on button "Save & Close" at bounding box center [390, 129] width 51 height 16
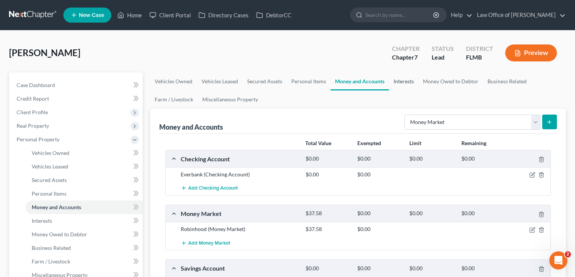
click at [409, 80] on link "Interests" at bounding box center [403, 81] width 29 height 18
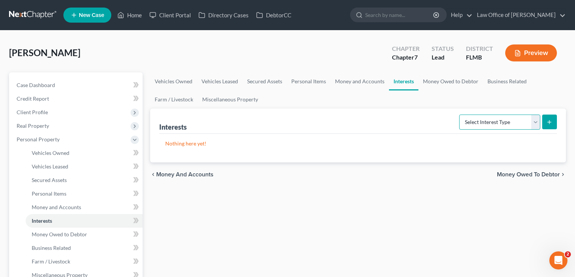
click at [491, 120] on select "Select Interest Type 401K Annuity Bond Education IRA Government Bond Government…" at bounding box center [499, 122] width 81 height 15
select select "401k"
click at [460, 115] on select "Select Interest Type 401K Annuity Bond Education IRA Government Bond Government…" at bounding box center [499, 122] width 81 height 15
click at [553, 122] on button "submit" at bounding box center [549, 122] width 15 height 15
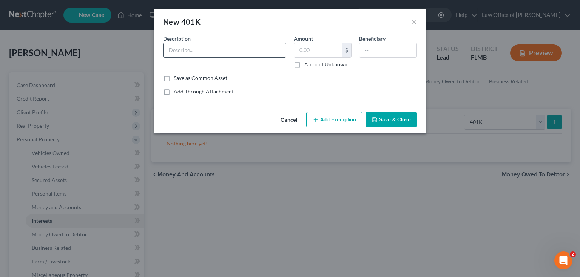
click at [222, 52] on input "text" at bounding box center [224, 50] width 122 height 14
type input "Transmerica"
click at [315, 51] on input "text" at bounding box center [318, 50] width 48 height 14
drag, startPoint x: 327, startPoint y: 51, endPoint x: 154, endPoint y: 55, distance: 173.3
click at [154, 55] on div "An exemption set must first be selected from the Filing Information section. Co…" at bounding box center [290, 72] width 272 height 74
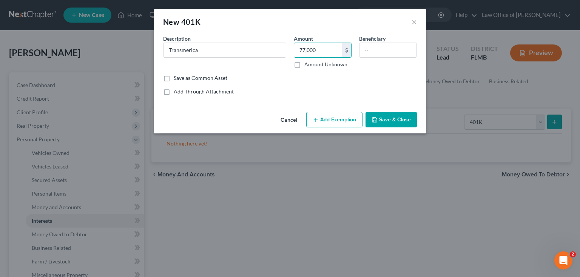
type input "77,000"
click at [328, 83] on div "Common Asset Select Description * Transmerica Amount 77,000 $ Amount Unknown Be…" at bounding box center [290, 65] width 254 height 61
click at [325, 123] on button "Add Exemption" at bounding box center [334, 120] width 56 height 16
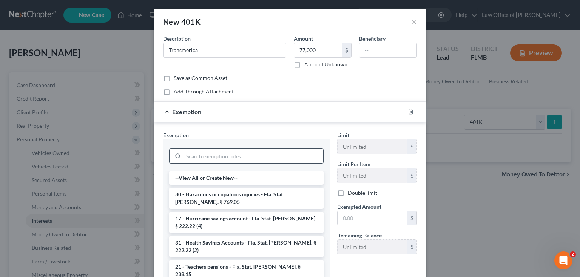
click at [194, 155] on input "search" at bounding box center [253, 156] width 140 height 14
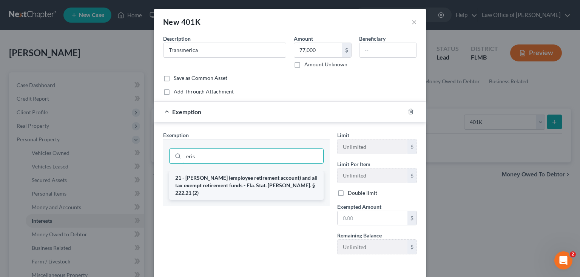
type input "eris"
click at [217, 185] on li "21 - ERISA (employee retirement account) and all tax exempt retirement funds - …" at bounding box center [246, 185] width 154 height 29
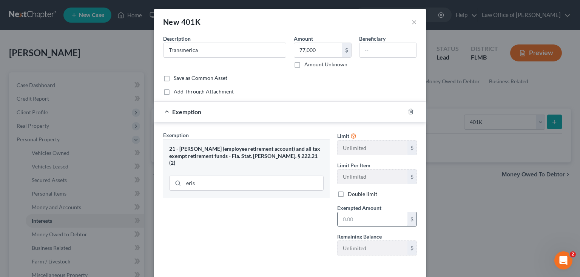
click at [360, 217] on input "text" at bounding box center [372, 219] width 70 height 14
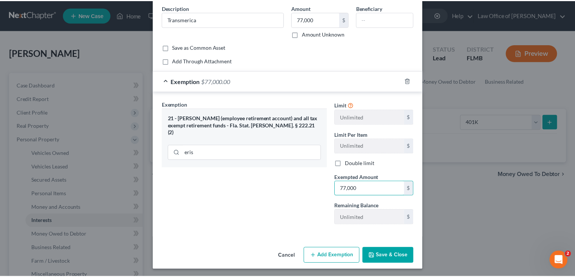
scroll to position [31, 0]
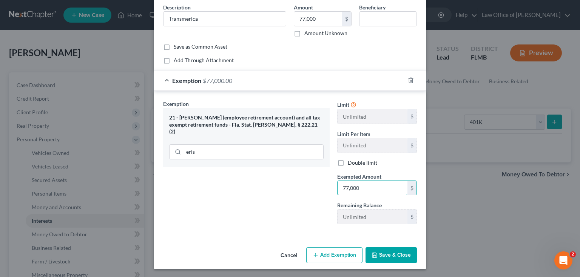
type input "77,000"
click at [392, 248] on button "Save & Close" at bounding box center [390, 256] width 51 height 16
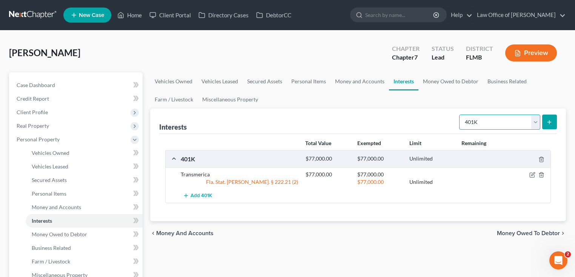
click at [498, 118] on select "Select Interest Type 401K Annuity Bond Education IRA Government Bond Government…" at bounding box center [499, 122] width 81 height 15
click at [351, 63] on div "Ross, David Upgraded Chapter Chapter 7 Status Lead District FLMB Preview" at bounding box center [287, 56] width 557 height 33
click at [441, 82] on link "Money Owed to Debtor" at bounding box center [451, 81] width 65 height 18
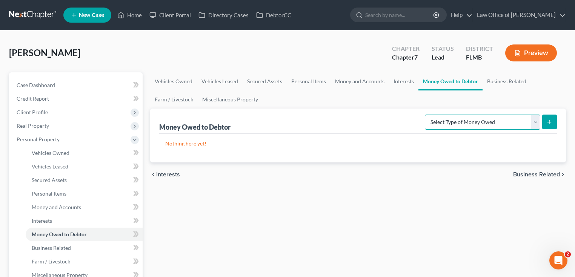
click at [468, 123] on select "Select Type of Money Owed Accounts Receivable Alimony Child Support Claims Agai…" at bounding box center [482, 122] width 115 height 15
click at [337, 43] on div "Ross, David Upgraded Chapter Chapter 7 Status Lead District FLMB Preview" at bounding box center [287, 56] width 557 height 33
click at [499, 77] on link "Business Related" at bounding box center [507, 81] width 48 height 18
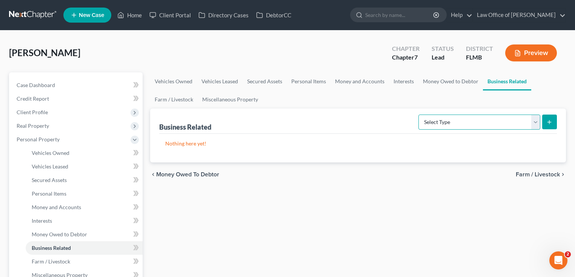
click at [501, 123] on select "Select Type Customer Lists Franchises Inventory Licenses Machinery Office Equip…" at bounding box center [480, 122] width 122 height 15
click at [535, 122] on select "Select Type Customer Lists Franchises Inventory Licenses Machinery Office Equip…" at bounding box center [480, 122] width 122 height 15
click at [184, 102] on link "Farm / Livestock" at bounding box center [174, 100] width 48 height 18
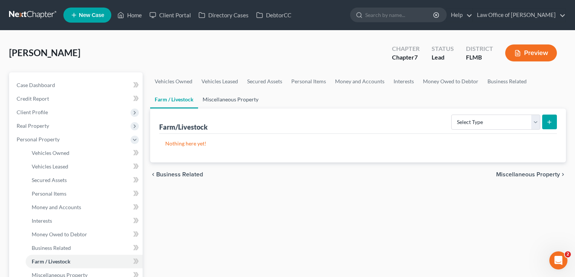
click at [229, 98] on link "Miscellaneous Property" at bounding box center [230, 100] width 65 height 18
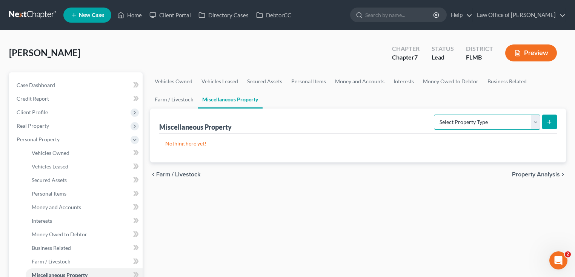
click at [473, 122] on select "Select Property Type Assigned for Creditor Benefit Within 1 Year Holding for An…" at bounding box center [487, 122] width 106 height 15
click at [187, 185] on div "chevron_left Farm / Livestock Property Analysis chevron_right" at bounding box center [358, 175] width 416 height 24
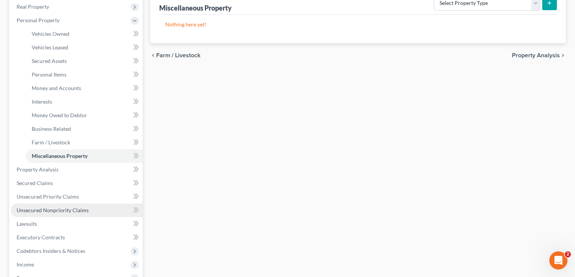
scroll to position [181, 0]
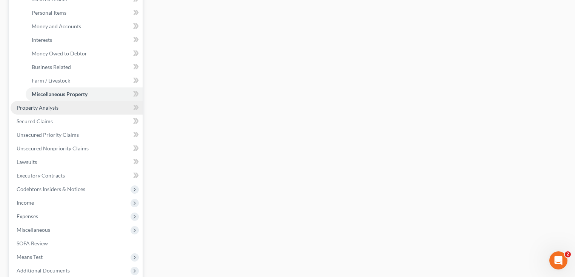
click at [76, 104] on link "Property Analysis" at bounding box center [77, 108] width 132 height 14
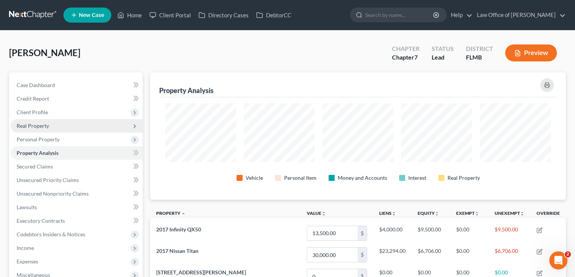
scroll to position [128, 416]
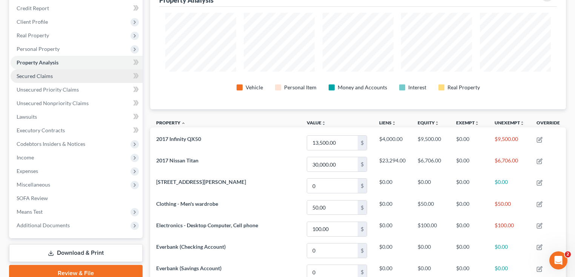
click at [31, 80] on link "Secured Claims" at bounding box center [77, 76] width 132 height 14
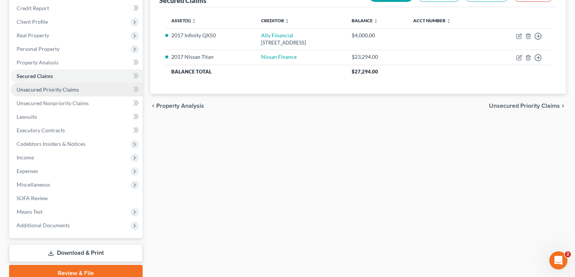
click at [45, 86] on span "Unsecured Priority Claims" at bounding box center [48, 89] width 62 height 6
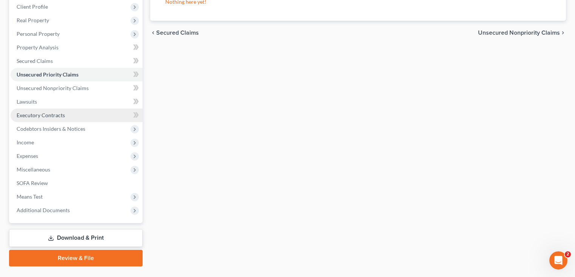
scroll to position [123, 0]
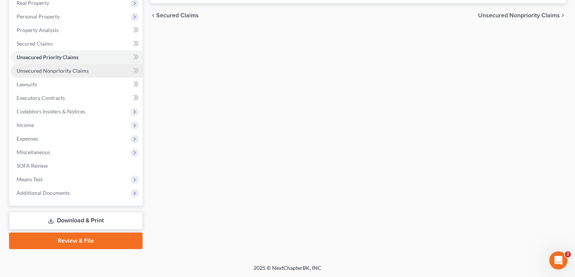
click at [71, 68] on span "Unsecured Nonpriority Claims" at bounding box center [53, 71] width 72 height 6
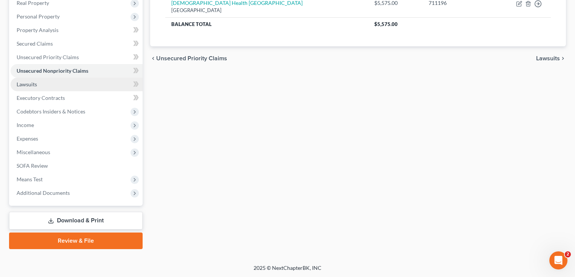
click at [28, 86] on span "Lawsuits" at bounding box center [27, 84] width 20 height 6
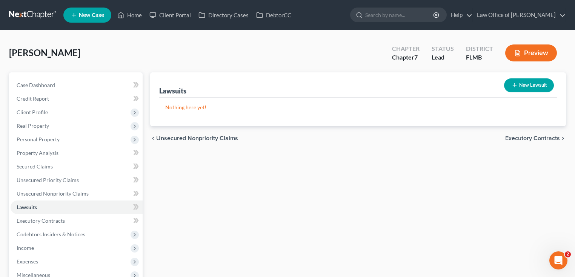
click at [544, 80] on button "New Lawsuit" at bounding box center [529, 85] width 50 height 14
select select "0"
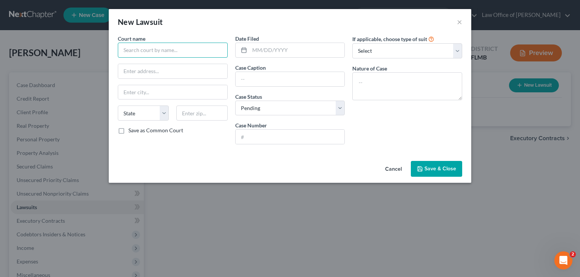
click at [211, 48] on input "text" at bounding box center [173, 50] width 110 height 15
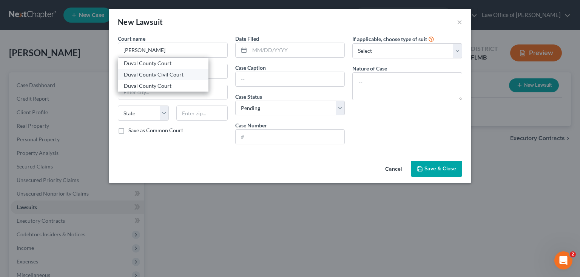
click at [146, 72] on div "Duval County Civil Court" at bounding box center [163, 75] width 78 height 8
type input "Duval County Civil Court"
type input "501 Adams Street"
type input "Jacksonville"
select select "9"
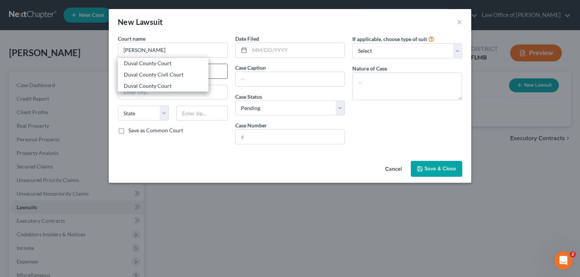
type input "32202"
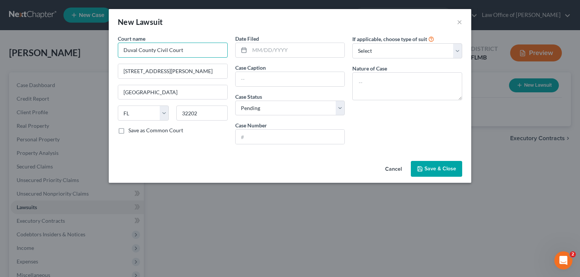
click at [197, 52] on input "Duval County Civil Court" at bounding box center [173, 50] width 110 height 15
drag, startPoint x: 189, startPoint y: 48, endPoint x: 157, endPoint y: 51, distance: 32.2
click at [157, 51] on input "Duval County Civil Court" at bounding box center [173, 50] width 110 height 15
click at [177, 53] on input "Duval County Civil Court" at bounding box center [173, 50] width 110 height 15
drag, startPoint x: 183, startPoint y: 51, endPoint x: 158, endPoint y: 48, distance: 25.0
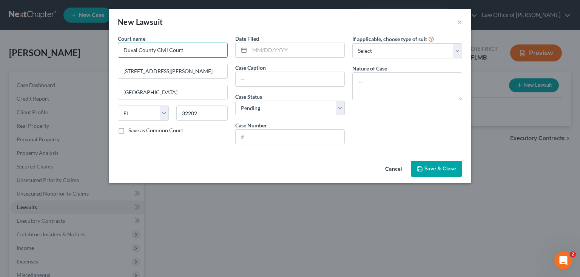
click at [158, 48] on input "Duval County Civil Court" at bounding box center [173, 50] width 110 height 15
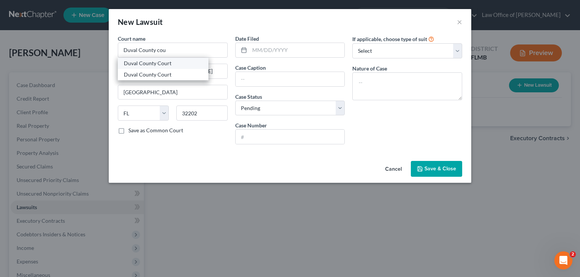
click at [163, 65] on div "Duval County Court" at bounding box center [163, 64] width 78 height 8
type input "Duval County Court"
type input "501 W. Adams St."
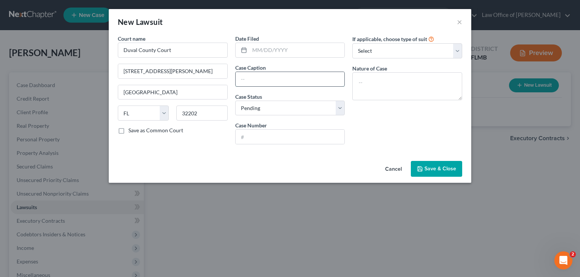
click at [258, 80] on input "text" at bounding box center [289, 79] width 109 height 14
drag, startPoint x: 314, startPoint y: 80, endPoint x: 418, endPoint y: 62, distance: 106.1
click at [418, 62] on div "Court name * Duval County Court 501 W. Adams St. Jacksonville State AL AK AR AZ…" at bounding box center [290, 93] width 352 height 116
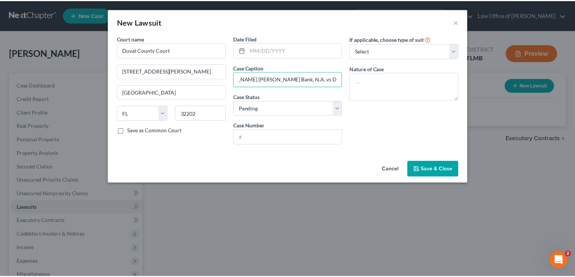
scroll to position [0, 0]
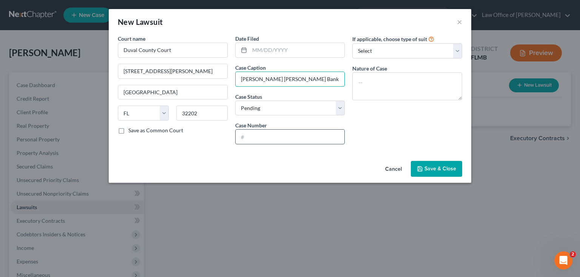
type input "JP Morgan Chase Bank, N.A. vs David Ross"
click at [324, 139] on input "text" at bounding box center [289, 137] width 109 height 14
click at [310, 134] on input "text" at bounding box center [289, 137] width 109 height 14
paste input "2025-CC-008815"
type input "2025-CC-008815"
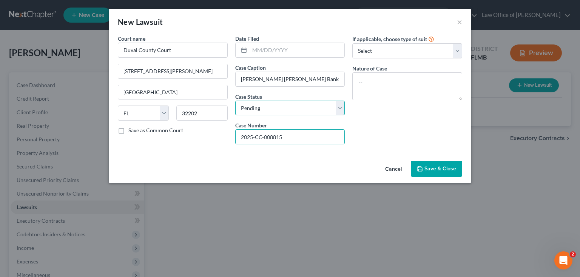
click at [317, 106] on select "Select Pending On Appeal Concluded" at bounding box center [290, 108] width 110 height 15
click at [235, 101] on select "Select Pending On Appeal Concluded" at bounding box center [290, 108] width 110 height 15
click at [295, 51] on input "text" at bounding box center [296, 50] width 95 height 14
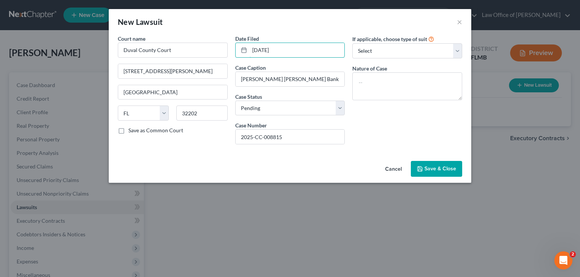
type input "05/21/2025"
drag, startPoint x: 373, startPoint y: 114, endPoint x: 367, endPoint y: 107, distance: 9.4
click at [370, 115] on div "If applicable, choose type of suit Select Repossession Garnishment Foreclosure …" at bounding box center [406, 93] width 117 height 116
click at [373, 56] on select "Select Repossession Garnishment Foreclosure Attached, Seized, Or Levied Other" at bounding box center [407, 50] width 110 height 15
click at [379, 119] on div "If applicable, choose type of suit Select Repossession Garnishment Foreclosure …" at bounding box center [406, 93] width 117 height 116
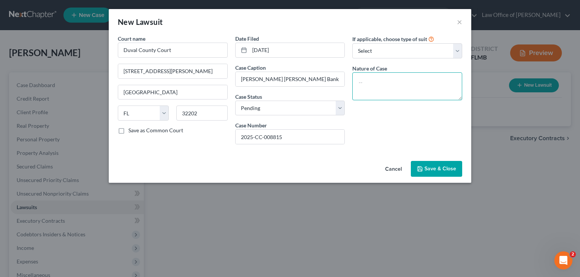
click at [389, 75] on textarea at bounding box center [407, 86] width 110 height 28
type textarea "Debt Collection suit"
click at [439, 168] on span "Save & Close" at bounding box center [440, 169] width 32 height 6
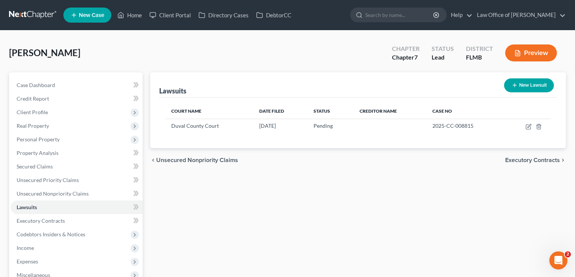
click at [191, 47] on div "Ross, David Upgraded Chapter Chapter 7 Status Lead District FLMB Preview" at bounding box center [287, 56] width 557 height 33
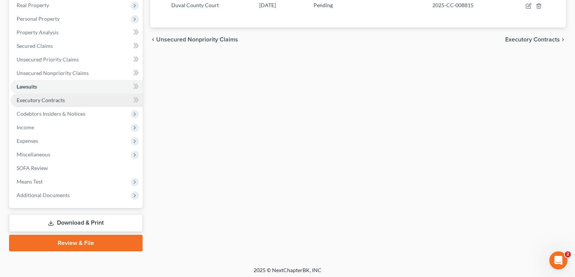
click at [72, 100] on link "Executory Contracts" at bounding box center [77, 101] width 132 height 14
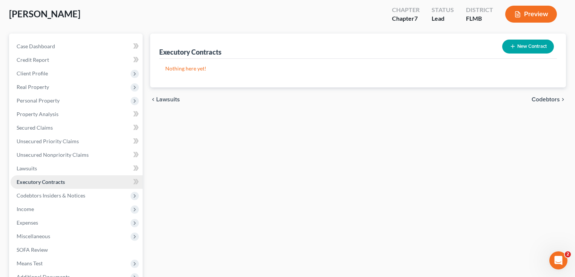
scroll to position [121, 0]
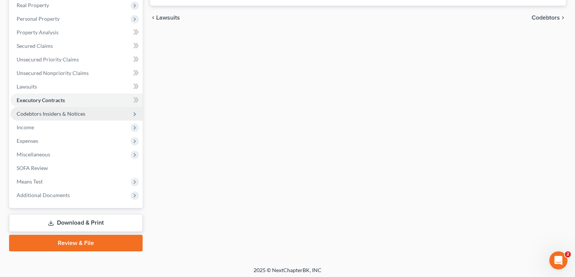
click at [34, 118] on span "Codebtors Insiders & Notices" at bounding box center [77, 114] width 132 height 14
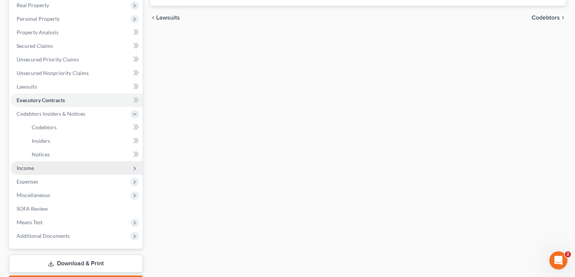
click at [29, 170] on span "Income" at bounding box center [25, 168] width 17 height 6
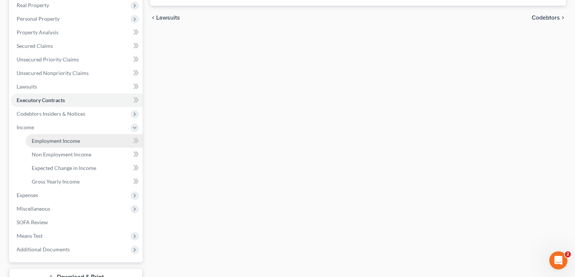
click at [48, 140] on span "Employment Income" at bounding box center [56, 141] width 48 height 6
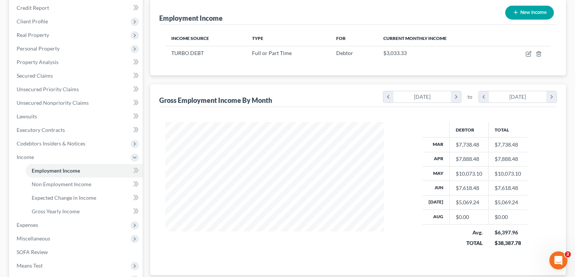
scroll to position [177, 0]
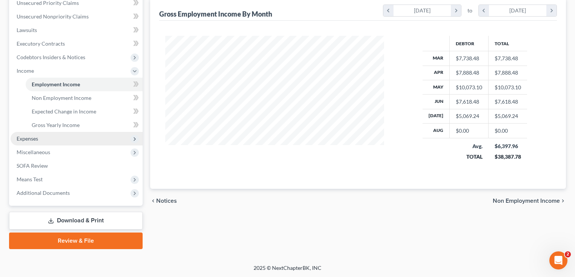
click at [42, 132] on span "Expenses" at bounding box center [77, 139] width 132 height 14
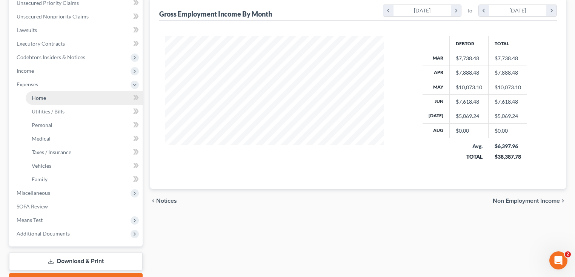
click at [47, 98] on link "Home" at bounding box center [84, 98] width 117 height 14
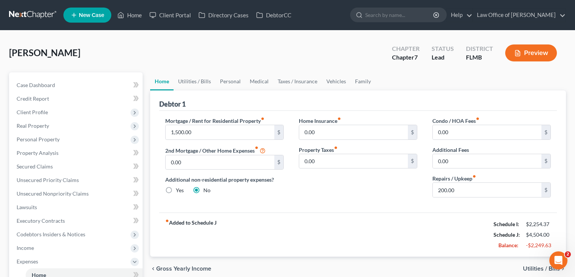
click at [282, 100] on div "Debtor 1" at bounding box center [358, 101] width 398 height 20
drag, startPoint x: 266, startPoint y: 205, endPoint x: 285, endPoint y: 199, distance: 19.3
click at [269, 202] on div "Mortgage / Rent for Residential Property fiber_manual_record 1,500.00 $ 2nd Mor…" at bounding box center [358, 162] width 398 height 102
click at [490, 195] on input "200.00" at bounding box center [487, 190] width 109 height 14
drag, startPoint x: 481, startPoint y: 186, endPoint x: 414, endPoint y: 194, distance: 66.8
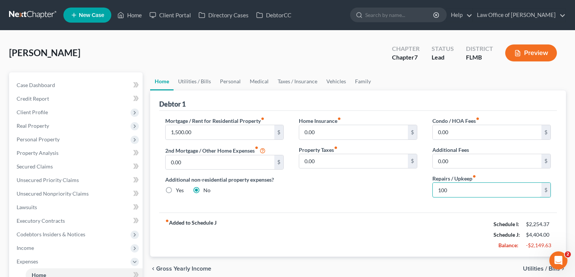
click at [414, 194] on div "Mortgage / Rent for Residential Property fiber_manual_record 1,500.00 $ 2nd Mor…" at bounding box center [358, 160] width 401 height 87
type input "200"
click at [201, 78] on link "Utilities / Bills" at bounding box center [195, 81] width 42 height 18
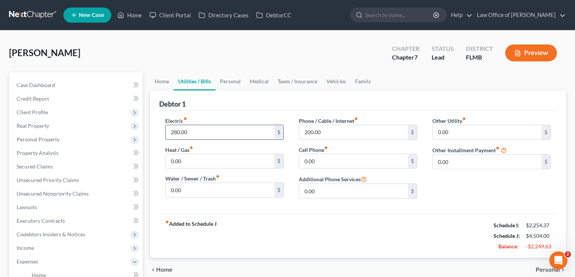
click at [212, 131] on input "280.00" at bounding box center [220, 132] width 109 height 14
click at [354, 132] on input "200.00" at bounding box center [353, 132] width 109 height 14
click at [229, 129] on input "text" at bounding box center [220, 132] width 109 height 14
click at [217, 102] on div "Debtor 1" at bounding box center [358, 101] width 398 height 20
click at [231, 134] on input "text" at bounding box center [220, 132] width 109 height 14
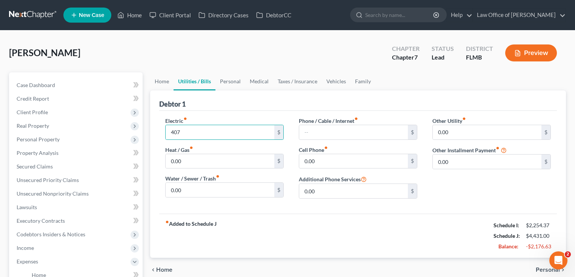
click at [233, 105] on div "Debtor 1" at bounding box center [358, 101] width 398 height 20
click at [391, 132] on input "text" at bounding box center [353, 132] width 109 height 14
click at [222, 132] on input "407" at bounding box center [220, 132] width 109 height 14
type input "387"
click at [316, 130] on input "text" at bounding box center [353, 132] width 109 height 14
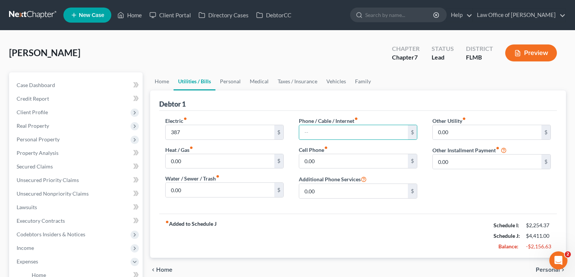
click at [326, 123] on label "Phone / Cable / Internet fiber_manual_record" at bounding box center [328, 121] width 59 height 8
click at [322, 130] on input "text" at bounding box center [353, 132] width 109 height 14
type input "250"
drag, startPoint x: 354, startPoint y: 217, endPoint x: 349, endPoint y: 199, distance: 18.9
click at [350, 215] on div "fiber_manual_record Added to Schedule J Schedule I: $2,254.37 Schedule J: $4,66…" at bounding box center [358, 236] width 398 height 44
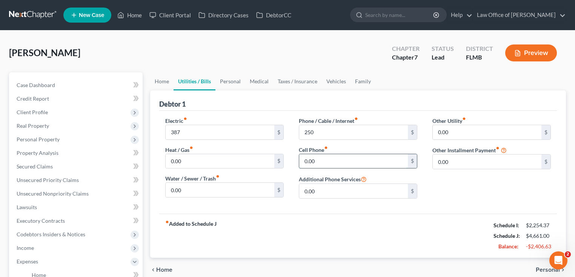
click at [347, 166] on input "0.00" at bounding box center [353, 161] width 109 height 14
type input "300"
click at [392, 226] on div "fiber_manual_record Added to Schedule J Schedule I: $2,254.37 Schedule J: $4,96…" at bounding box center [358, 236] width 398 height 44
click at [474, 133] on input "0.00" at bounding box center [487, 132] width 109 height 14
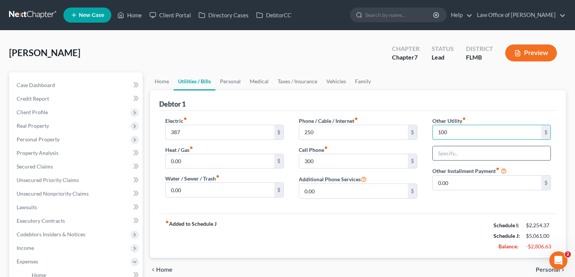
type input "100"
click at [462, 149] on input "text" at bounding box center [492, 153] width 118 height 14
type input "Security System"
click at [486, 91] on div "Debtor 1" at bounding box center [358, 101] width 398 height 20
click at [216, 83] on link "Personal" at bounding box center [230, 81] width 30 height 18
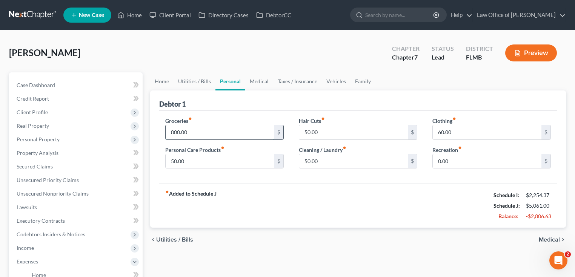
click at [222, 137] on input "800.00" at bounding box center [220, 132] width 109 height 14
click at [500, 135] on input "60.00" at bounding box center [487, 132] width 109 height 14
type input "120"
click at [452, 199] on div "fiber_manual_record Added to Schedule J Schedule I: $2,254.37 Schedule J: $5,12…" at bounding box center [358, 206] width 398 height 44
drag, startPoint x: 427, startPoint y: 198, endPoint x: 420, endPoint y: 195, distance: 7.2
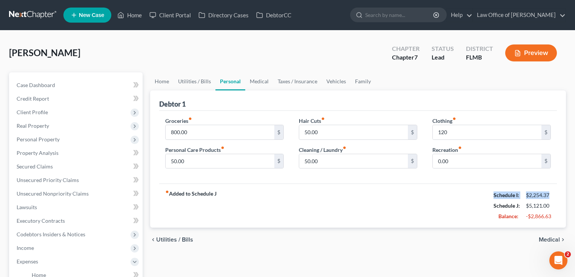
click at [426, 198] on div "fiber_manual_record Added to Schedule J Schedule I: $2,254.37 Schedule J: $5,12…" at bounding box center [358, 206] width 398 height 44
click at [472, 165] on input "0.00" at bounding box center [487, 161] width 109 height 14
type input "150"
click at [352, 220] on div "fiber_manual_record Added to Schedule J Schedule I: $2,254.37 Schedule J: $5,27…" at bounding box center [358, 206] width 398 height 44
click at [254, 75] on link "Medical" at bounding box center [259, 81] width 28 height 18
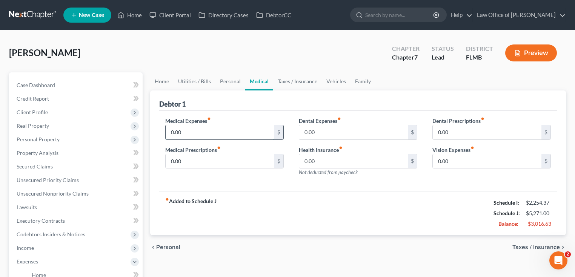
click at [257, 130] on input "0.00" at bounding box center [220, 132] width 109 height 14
type input "100"
drag, startPoint x: 300, startPoint y: 195, endPoint x: 261, endPoint y: 166, distance: 48.8
click at [297, 190] on div "Debtor 1 Medical Expenses fiber_manual_record 100 $ Medical Prescriptions fiber…" at bounding box center [358, 163] width 416 height 145
click at [248, 158] on input "0.00" at bounding box center [220, 161] width 109 height 14
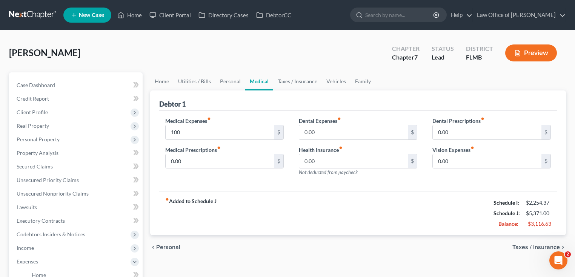
click at [294, 205] on div "fiber_manual_record Added to Schedule J Schedule I: $2,254.37 Schedule J: $5,37…" at bounding box center [358, 213] width 398 height 44
click at [232, 165] on input "0.00" at bounding box center [220, 161] width 109 height 14
click at [428, 91] on div "Debtor 1" at bounding box center [358, 101] width 398 height 20
click at [356, 125] on input "0.00" at bounding box center [353, 132] width 109 height 14
type input "16.50"
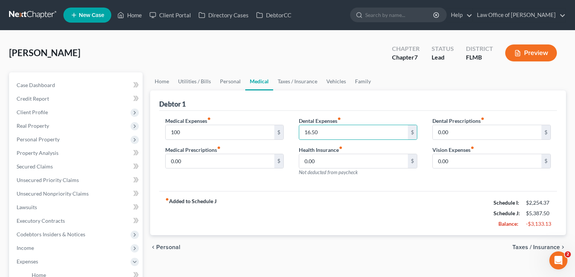
drag, startPoint x: 347, startPoint y: 208, endPoint x: 343, endPoint y: 187, distance: 21.1
click at [347, 207] on div "fiber_manual_record Added to Schedule J Schedule I: $2,254.37 Schedule J: $5,38…" at bounding box center [358, 213] width 398 height 44
click at [341, 162] on input "0.00" at bounding box center [353, 161] width 109 height 14
click at [466, 122] on label "Dental Prescriptions fiber_manual_record" at bounding box center [458, 121] width 52 height 8
click at [460, 129] on input "0.00" at bounding box center [487, 132] width 109 height 14
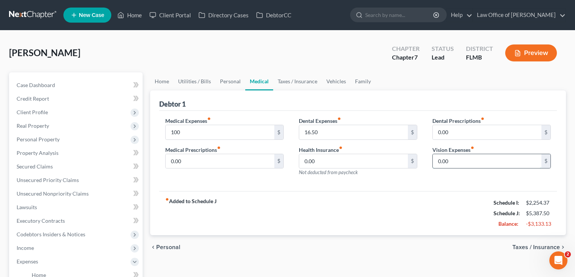
click at [466, 160] on input "0.00" at bounding box center [487, 161] width 109 height 14
type input "20"
click at [366, 234] on div "fiber_manual_record Added to Schedule J Schedule I: $2,254.37 Schedule J: $5,40…" at bounding box center [358, 213] width 398 height 44
click at [279, 78] on link "Taxes / Insurance" at bounding box center [297, 81] width 49 height 18
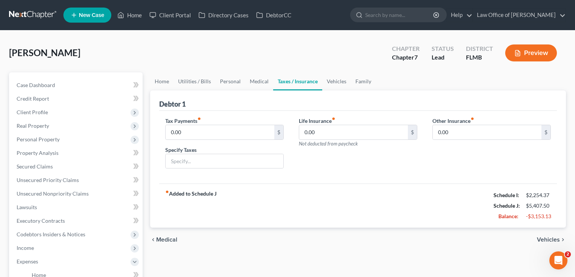
click at [353, 152] on div "Life Insurance fiber_manual_record 0.00 $ Not deducted from paycheck" at bounding box center [358, 146] width 134 height 58
click at [420, 201] on div "fiber_manual_record Added to Schedule J Schedule I: $2,254.37 Schedule J: $5,40…" at bounding box center [358, 206] width 398 height 44
click at [384, 136] on input "0.00" at bounding box center [353, 132] width 109 height 14
drag, startPoint x: 389, startPoint y: 173, endPoint x: 367, endPoint y: 170, distance: 22.5
click at [389, 173] on div "Life Insurance fiber_manual_record 0.00 $ Not deducted from paycheck" at bounding box center [358, 146] width 134 height 58
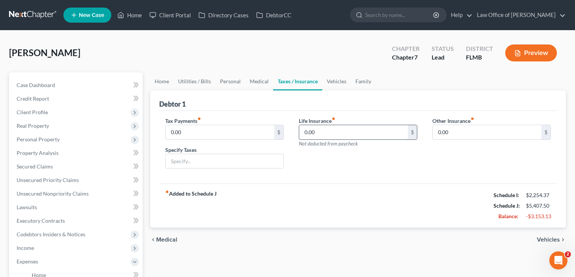
click at [358, 131] on input "0.00" at bounding box center [353, 132] width 109 height 14
click at [392, 107] on div "Debtor 1" at bounding box center [358, 101] width 398 height 20
click at [409, 103] on div "Debtor 1" at bounding box center [358, 101] width 398 height 20
click at [334, 81] on link "Vehicles" at bounding box center [336, 81] width 29 height 18
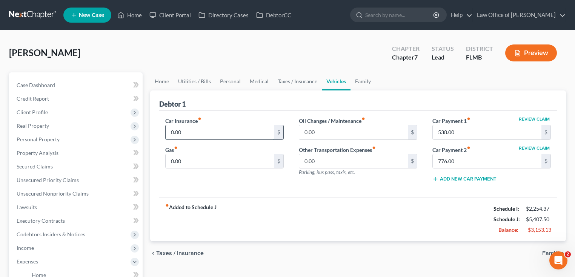
click at [226, 130] on input "0.00" at bounding box center [220, 132] width 109 height 14
type input "380"
click at [265, 184] on div "Car Insurance fiber_manual_record 380 $ Gas fiber_manual_record 0.00 $" at bounding box center [225, 153] width 134 height 72
click at [225, 161] on input "0.00" at bounding box center [220, 161] width 109 height 14
type input "615"
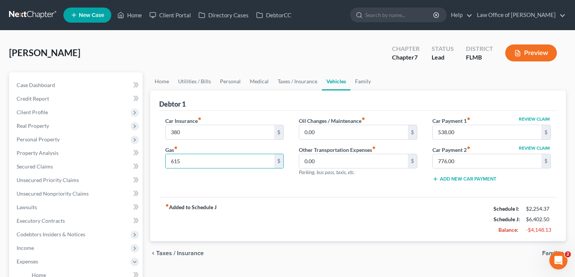
click at [268, 226] on div "fiber_manual_record Added to Schedule J Schedule I: $2,254.37 Schedule J: $6,40…" at bounding box center [358, 219] width 398 height 44
click at [344, 127] on input "0.00" at bounding box center [353, 132] width 109 height 14
type input "155"
click at [411, 79] on ul "Home Utilities / Bills Personal Medical Taxes / Insurance Vehicles Family" at bounding box center [358, 81] width 416 height 18
click at [377, 159] on input "0.00" at bounding box center [353, 161] width 109 height 14
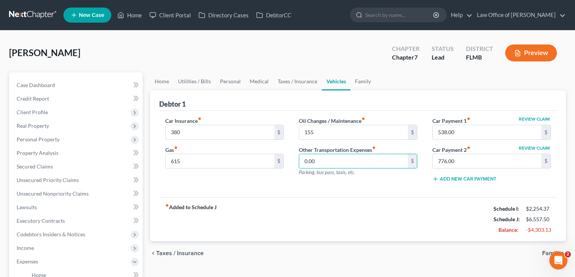
click at [401, 197] on div "fiber_manual_record Added to Schedule J Schedule I: $2,254.37 Schedule J: $6,55…" at bounding box center [358, 219] width 398 height 44
click at [368, 83] on link "Family" at bounding box center [363, 81] width 25 height 18
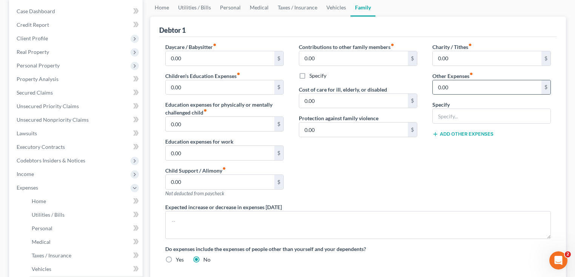
scroll to position [60, 0]
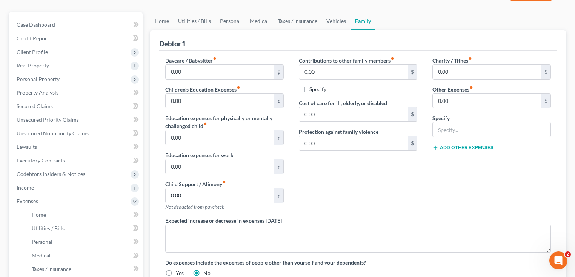
drag, startPoint x: 474, startPoint y: 39, endPoint x: 474, endPoint y: 32, distance: 6.8
click at [473, 38] on div "Debtor 1" at bounding box center [358, 40] width 398 height 20
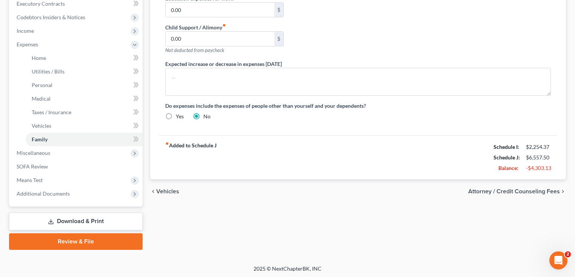
scroll to position [218, 0]
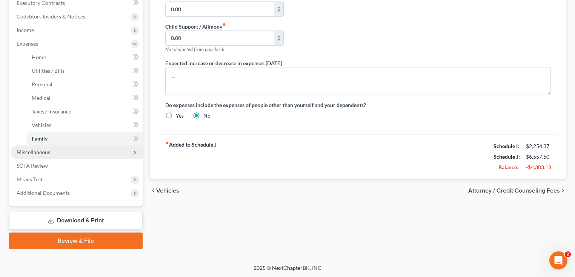
click at [52, 152] on span "Miscellaneous" at bounding box center [77, 153] width 132 height 14
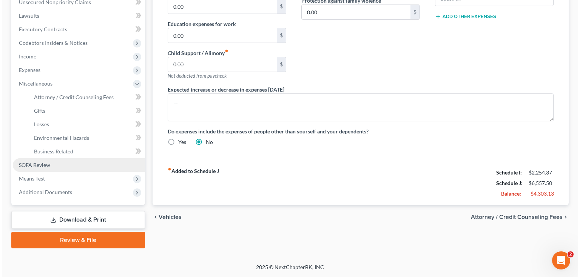
scroll to position [191, 0]
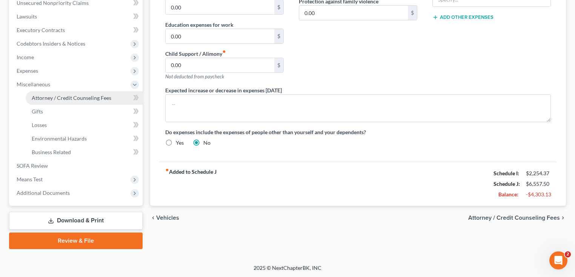
click at [42, 100] on span "Attorney / Credit Counseling Fees" at bounding box center [72, 98] width 80 height 6
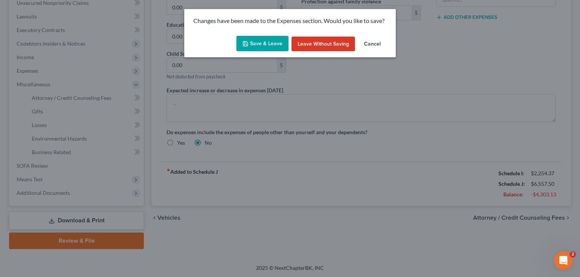
click at [261, 42] on button "Save & Leave" at bounding box center [262, 44] width 52 height 16
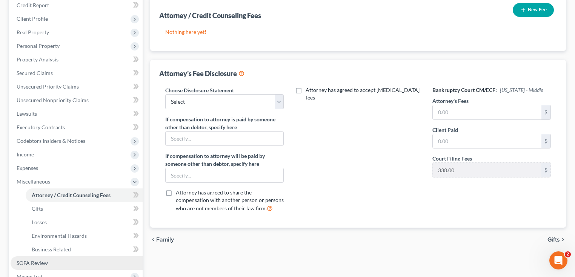
scroll to position [151, 0]
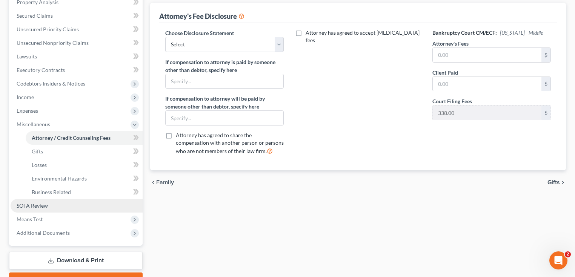
click at [37, 200] on link "SOFA Review" at bounding box center [77, 206] width 132 height 14
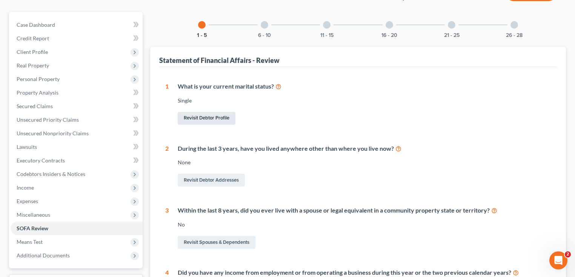
click at [202, 113] on link "Revisit Debtor Profile" at bounding box center [207, 118] width 58 height 13
select select "0"
select select "1"
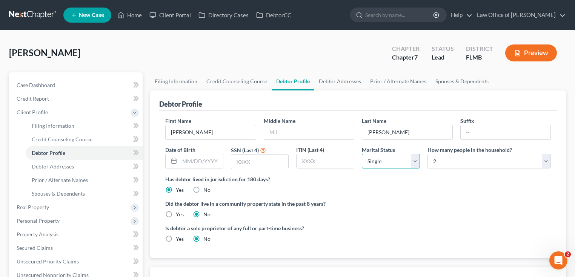
click at [406, 163] on select "Select Single Married Separated Divorced Widowed" at bounding box center [391, 161] width 58 height 15
select select "2"
click at [362, 154] on select "Select Single Married Separated Divorced Widowed" at bounding box center [391, 161] width 58 height 15
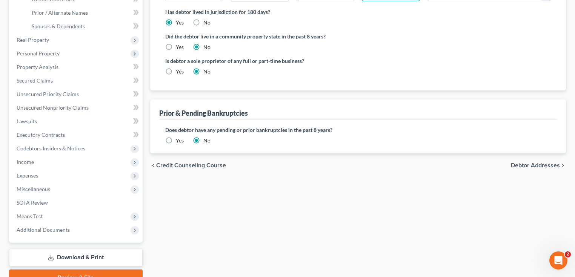
scroll to position [205, 0]
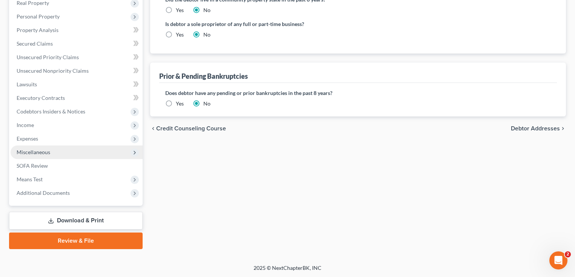
click at [45, 156] on span "Miscellaneous" at bounding box center [77, 153] width 132 height 14
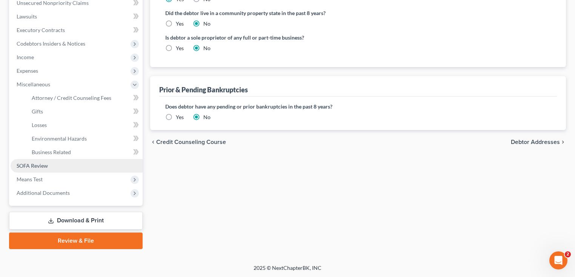
click at [32, 166] on span "SOFA Review" at bounding box center [32, 166] width 31 height 6
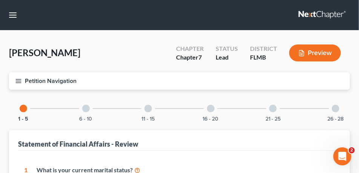
click at [92, 109] on div "6 - 10" at bounding box center [86, 109] width 26 height 26
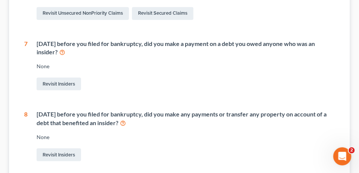
scroll to position [264, 0]
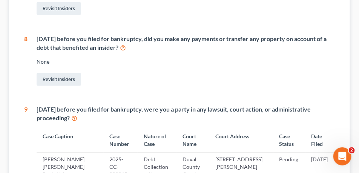
drag, startPoint x: 101, startPoint y: 35, endPoint x: 130, endPoint y: 50, distance: 32.4
click at [130, 50] on div "Within 1 year before you filed for bankruptcy, did you make any payments or tra…" at bounding box center [186, 43] width 299 height 17
click at [144, 48] on div "Within 1 year before you filed for bankruptcy, did you make any payments or tra…" at bounding box center [186, 43] width 299 height 17
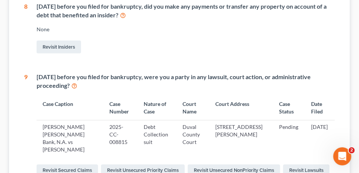
scroll to position [340, 0]
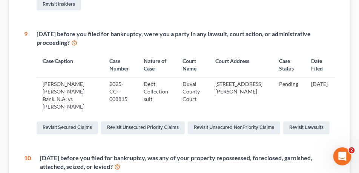
drag, startPoint x: 44, startPoint y: 32, endPoint x: 246, endPoint y: 38, distance: 202.0
click at [246, 38] on div "Within 1 year before you filed for bankruptcy, were you a party in any lawsuit,…" at bounding box center [186, 38] width 299 height 17
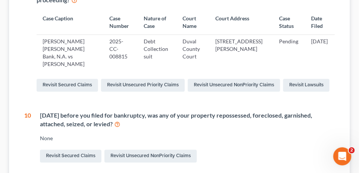
scroll to position [396, 0]
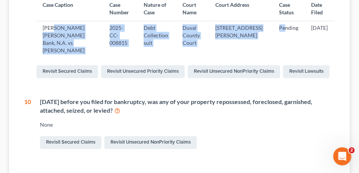
drag, startPoint x: 264, startPoint y: 48, endPoint x: 54, endPoint y: 27, distance: 210.9
click at [54, 27] on tr "JP Morgan Chase Bank, N.A. vs David Ross 2025-CC-008815 Debt Collection suit Du…" at bounding box center [186, 39] width 299 height 37
click at [52, 28] on td "JP Morgan Chase Bank, N.A. vs David Ross" at bounding box center [70, 39] width 67 height 37
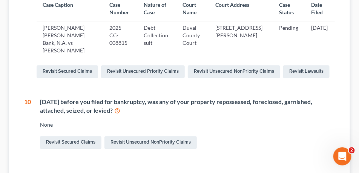
click at [185, 19] on th "Court Name" at bounding box center [193, 9] width 33 height 24
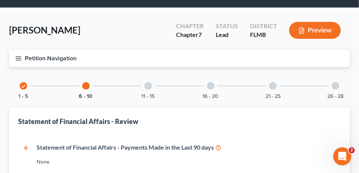
scroll to position [0, 0]
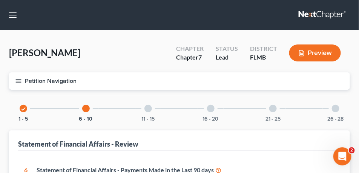
click at [147, 103] on div "11 - 15" at bounding box center [148, 109] width 26 height 26
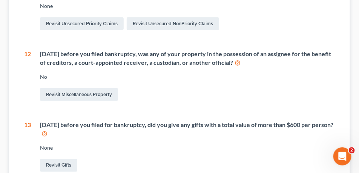
scroll to position [208, 0]
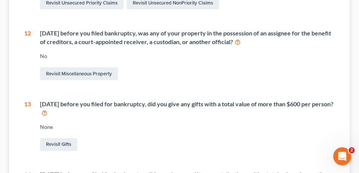
click at [57, 37] on div "Within 1 year before you filed bankruptcy, was any of your property in the poss…" at bounding box center [187, 37] width 295 height 17
drag, startPoint x: 54, startPoint y: 34, endPoint x: 252, endPoint y: 42, distance: 198.3
click at [251, 42] on div "Within 1 year before you filed bankruptcy, was any of your property in the poss…" at bounding box center [187, 37] width 295 height 17
click at [253, 42] on div "Within 1 year before you filed bankruptcy, was any of your property in the poss…" at bounding box center [187, 37] width 295 height 17
drag, startPoint x: 253, startPoint y: 42, endPoint x: 108, endPoint y: 35, distance: 144.7
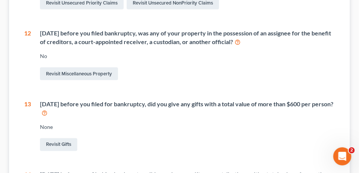
click at [108, 35] on div "Within 1 year before you filed bankruptcy, was any of your property in the poss…" at bounding box center [187, 37] width 295 height 17
click at [48, 28] on div "11 Within 90 days before you filed for bankruptcy, did any creditor, including …" at bounding box center [179, 126] width 311 height 336
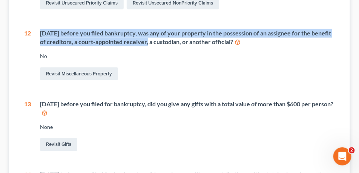
drag, startPoint x: 42, startPoint y: 34, endPoint x: 149, endPoint y: 40, distance: 107.8
click at [149, 40] on div "Within 1 year before you filed bankruptcy, was any of your property in the poss…" at bounding box center [187, 37] width 295 height 17
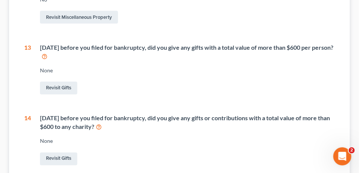
scroll to position [283, 0]
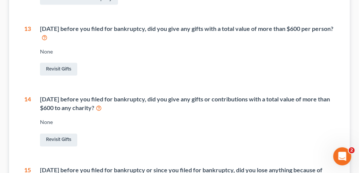
drag, startPoint x: 308, startPoint y: 28, endPoint x: 313, endPoint y: 41, distance: 13.9
click at [313, 41] on div "Within 2 years before you filed for bankruptcy, did you give any gifts with a t…" at bounding box center [187, 33] width 295 height 17
drag, startPoint x: 88, startPoint y: 108, endPoint x: 121, endPoint y: 108, distance: 33.2
click at [121, 108] on div "Within 2 years before you filed for bankruptcy, did you give any gifts or contr…" at bounding box center [187, 103] width 295 height 17
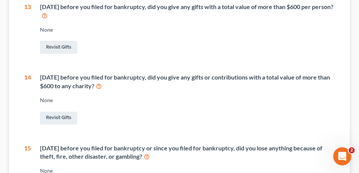
scroll to position [396, 0]
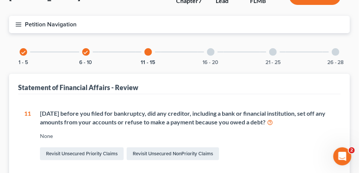
click at [207, 54] on div "16 - 20" at bounding box center [211, 52] width 26 height 26
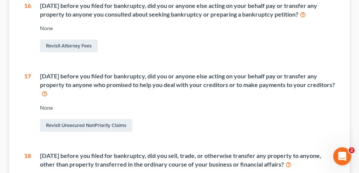
scroll to position [189, 0]
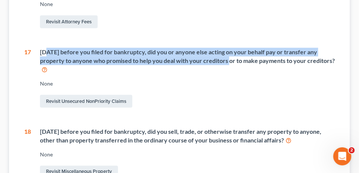
drag, startPoint x: 48, startPoint y: 52, endPoint x: 211, endPoint y: 61, distance: 163.3
click at [211, 61] on div "Within 1 year before you filed for bankruptcy, did you or anyone else acting on…" at bounding box center [187, 61] width 295 height 26
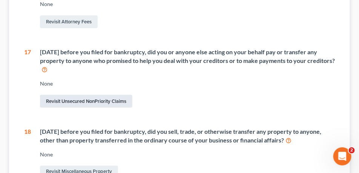
click at [119, 98] on link "Revisit Unsecured NonPriority Claims" at bounding box center [86, 101] width 92 height 13
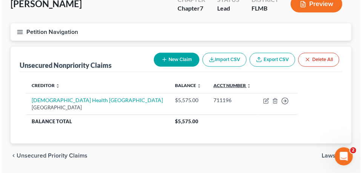
scroll to position [72, 0]
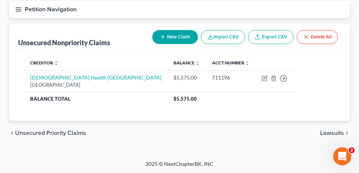
click at [188, 36] on button "New Claim" at bounding box center [175, 37] width 46 height 14
select select "0"
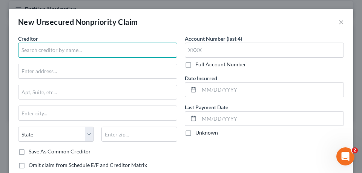
click at [111, 52] on input "text" at bounding box center [97, 50] width 159 height 15
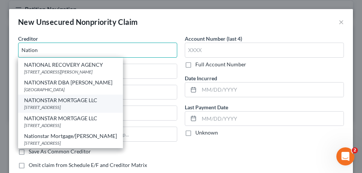
scroll to position [0, 0]
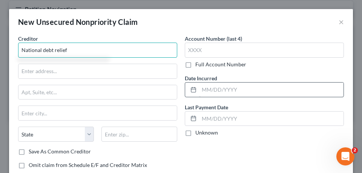
type input "National debt relief"
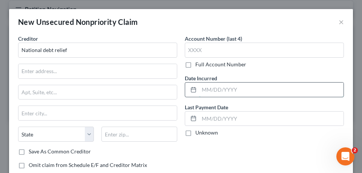
click at [239, 92] on input "text" at bounding box center [271, 90] width 145 height 14
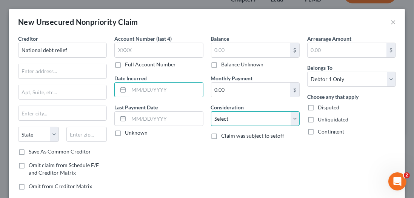
click at [282, 122] on select "Select Cable / Satellite Services Collection Agency Credit Card Debt Debt Couns…" at bounding box center [255, 118] width 89 height 15
select select "16"
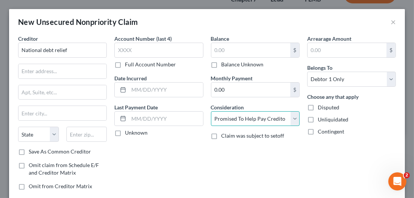
click at [211, 111] on select "Select Cable / Satellite Services Collection Agency Credit Card Debt Debt Couns…" at bounding box center [255, 118] width 89 height 15
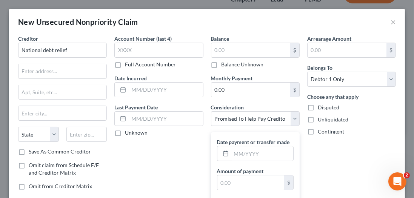
click at [180, 171] on div "Account Number (last 4) Full Account Number Date Incurred Last Payment Date Unk…" at bounding box center [159, 179] width 96 height 289
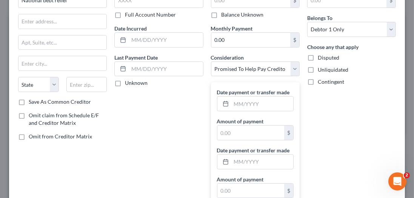
scroll to position [108, 0]
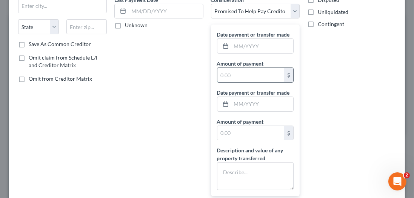
click at [245, 72] on input "text" at bounding box center [250, 75] width 67 height 14
type input "1,200"
click at [246, 47] on input "text" at bounding box center [262, 46] width 62 height 14
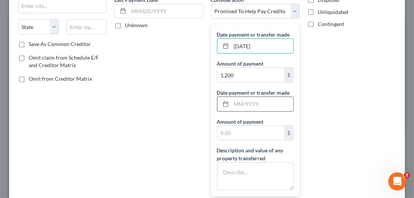
type input "09/01/2024"
click at [252, 106] on input "text" at bounding box center [262, 104] width 62 height 14
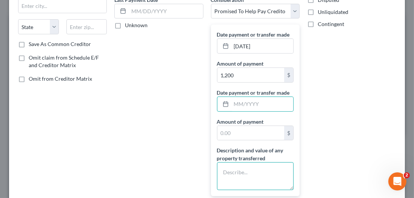
click at [254, 174] on textarea at bounding box center [255, 176] width 77 height 28
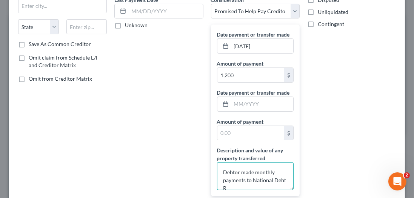
scroll to position [1, 0]
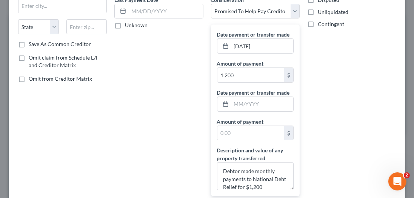
click at [332, 113] on div "Arrearage Amount $ Belongs To * Select Debtor 1 Only Debtor 2 Only Debtor 1 And…" at bounding box center [351, 71] width 96 height 289
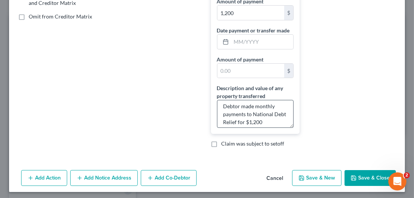
scroll to position [8, 0]
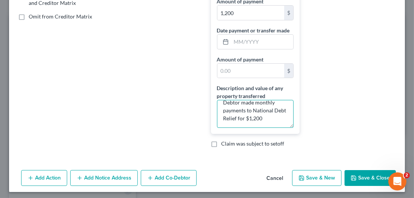
drag, startPoint x: 272, startPoint y: 117, endPoint x: 257, endPoint y: 119, distance: 14.8
click at [257, 119] on textarea "Debtor made monthly payments to National Debt Relief for $1,200" at bounding box center [255, 114] width 77 height 28
click at [256, 118] on textarea "Debtor made monthly payments to National Debt Relief for $1,200" at bounding box center [255, 114] width 77 height 28
drag, startPoint x: 255, startPoint y: 117, endPoint x: 248, endPoint y: 115, distance: 7.0
click at [248, 115] on textarea "Debtor made monthly payments to National Debt Relief for $1,200" at bounding box center [255, 114] width 77 height 28
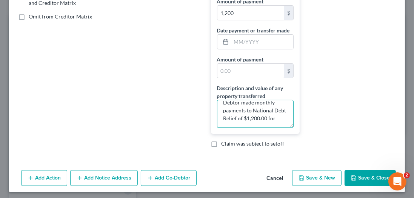
scroll to position [9, 0]
type textarea "Debtor made monthly payments to National Debt Relief of $1,200.00 for 1 year"
click at [365, 171] on button "Save & Close" at bounding box center [370, 178] width 51 height 16
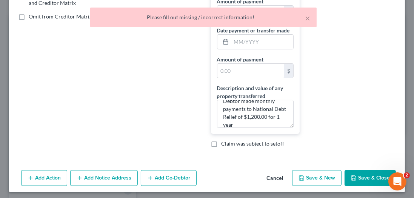
scroll to position [19, 0]
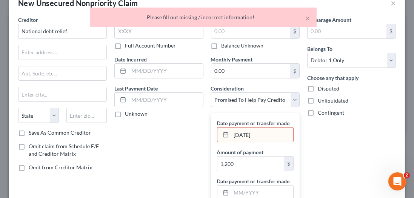
click at [246, 130] on input "09/01/2024" at bounding box center [262, 135] width 62 height 14
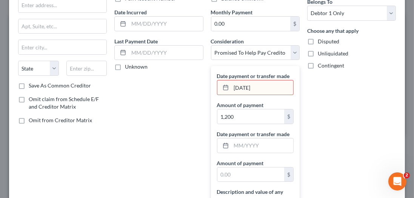
scroll to position [62, 0]
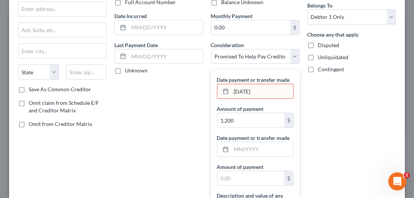
click at [263, 90] on input "09/01/2024" at bounding box center [262, 91] width 62 height 14
click at [374, 149] on div "Arrearage Amount $ Belongs To * Select Debtor 1 Only Debtor 2 Only Debtor 1 And…" at bounding box center [351, 116] width 96 height 289
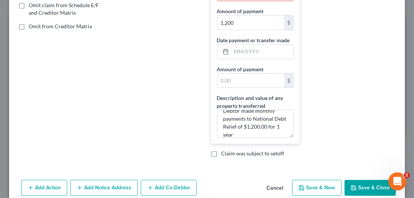
scroll to position [170, 0]
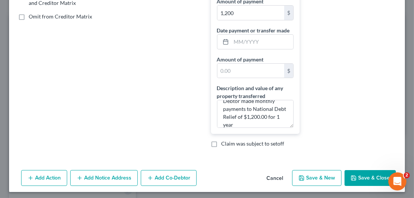
click at [367, 181] on button "Save & Close" at bounding box center [370, 178] width 51 height 16
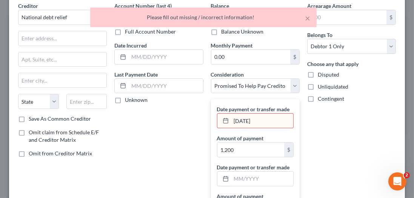
scroll to position [41, 0]
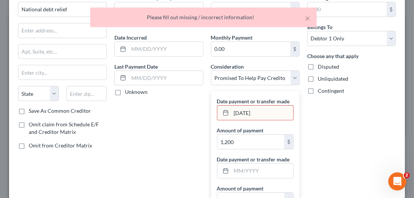
click at [251, 106] on input "10/01/2024" at bounding box center [262, 113] width 62 height 14
click at [254, 112] on input "10/01/2024" at bounding box center [262, 113] width 62 height 14
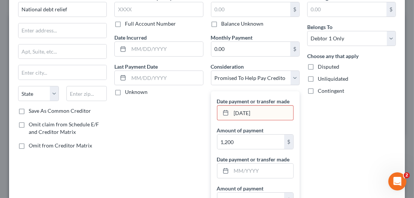
click at [328, 121] on div "Arrearage Amount $ Belongs To * Select Debtor 1 Only Debtor 2 Only Debtor 1 And…" at bounding box center [351, 138] width 96 height 289
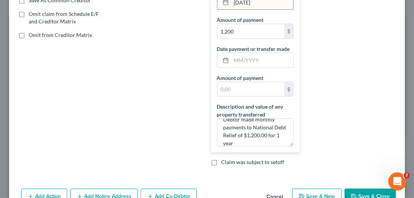
scroll to position [170, 0]
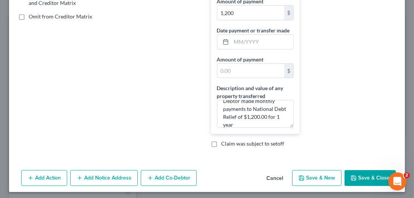
click at [369, 177] on button "Save & Close" at bounding box center [370, 178] width 51 height 16
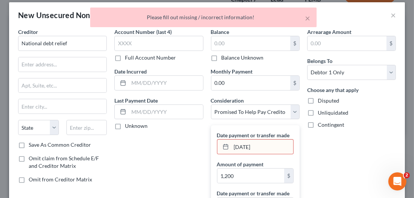
scroll to position [0, 0]
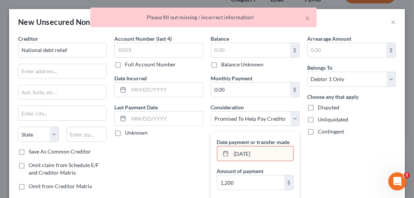
click at [285, 155] on input "10/01/24" at bounding box center [262, 153] width 62 height 14
drag, startPoint x: 287, startPoint y: 154, endPoint x: 186, endPoint y: 148, distance: 101.7
click at [186, 148] on div "Creditor * National debt relief State AL AK AR AZ CA CO CT DE DC FL GA GU HI ID…" at bounding box center [206, 179] width 385 height 289
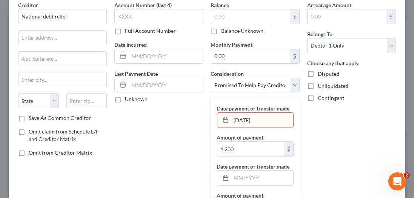
scroll to position [170, 0]
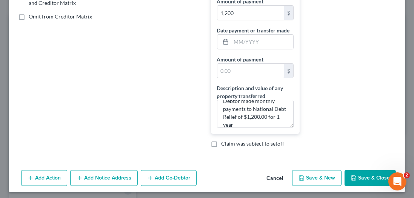
type input "10/01/2024"
click at [373, 174] on button "Save & Close" at bounding box center [370, 178] width 51 height 16
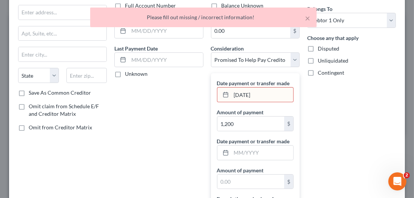
scroll to position [0, 0]
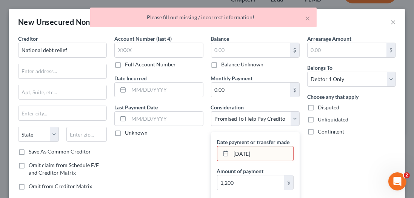
drag, startPoint x: 274, startPoint y: 154, endPoint x: 87, endPoint y: 154, distance: 187.6
click at [78, 154] on div "Creditor * National debt relief State AL AK AR AZ CA CO CT DE DC FL GA GU HI ID…" at bounding box center [206, 179] width 385 height 289
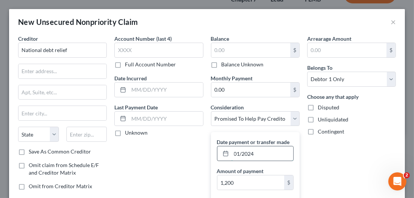
click at [235, 153] on input "01/2024" at bounding box center [262, 153] width 62 height 14
click at [238, 152] on input "01/2024" at bounding box center [262, 153] width 62 height 14
click at [275, 152] on input "10/2024" at bounding box center [262, 153] width 62 height 14
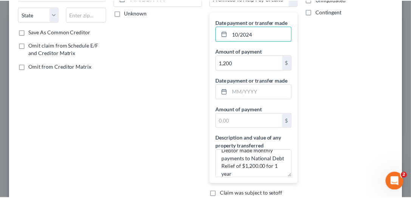
scroll to position [170, 0]
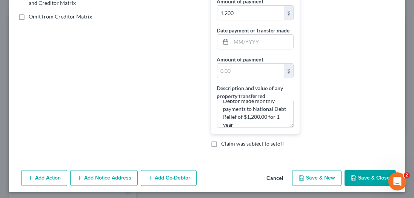
type input "10/2024"
click at [345, 175] on button "Save & Close" at bounding box center [370, 178] width 51 height 16
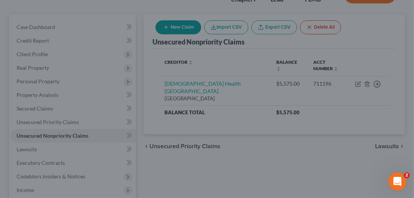
type input "0.00"
type input "1,200.00"
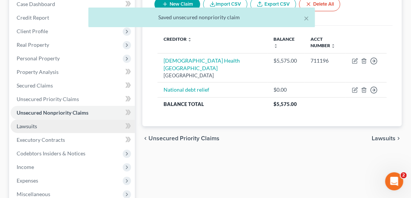
scroll to position [158, 0]
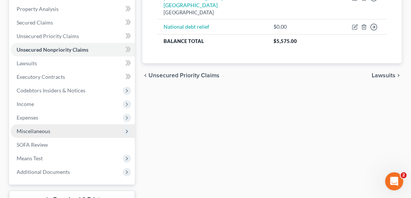
click at [48, 130] on span "Miscellaneous" at bounding box center [34, 131] width 34 height 6
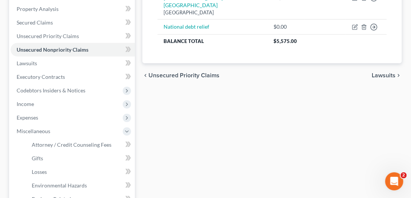
scroll to position [244, 0]
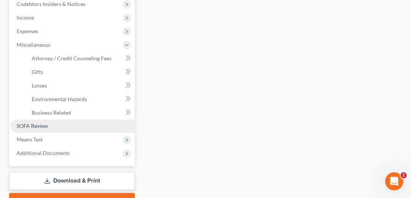
click at [40, 125] on span "SOFA Review" at bounding box center [32, 126] width 31 height 6
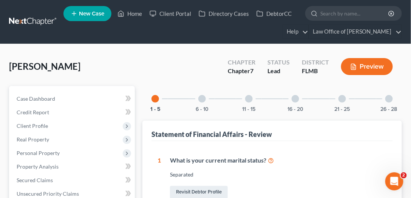
click at [291, 97] on div "16 - 20" at bounding box center [295, 99] width 26 height 26
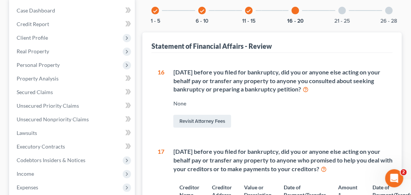
scroll to position [151, 0]
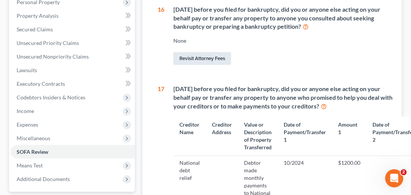
click at [193, 54] on link "Revisit Attorney Fees" at bounding box center [202, 58] width 58 height 13
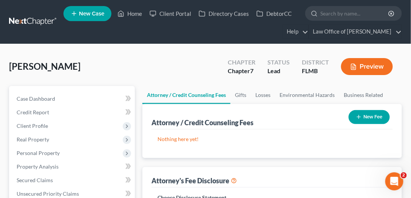
click at [373, 115] on button "New Fee" at bounding box center [368, 117] width 41 height 14
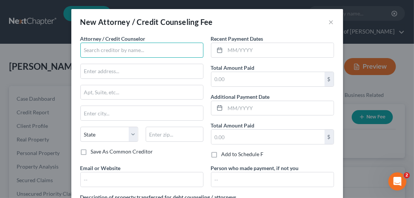
click at [151, 47] on input "text" at bounding box center [141, 50] width 123 height 15
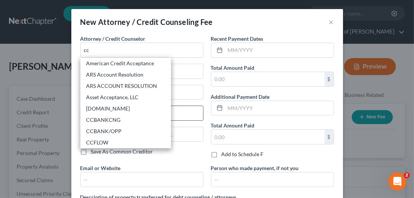
click at [94, 111] on div "CCAdvising.com" at bounding box center [125, 109] width 78 height 8
type input "CCAdvising.com"
type input "703 Washington Ave."
type input "Ste. 200"
type input "Bay City"
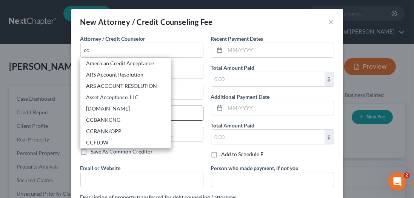
select select "23"
type input "48708"
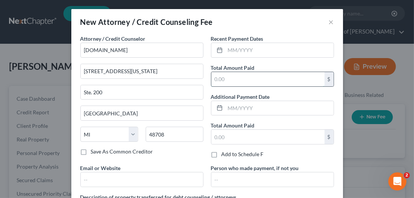
click at [253, 79] on input "text" at bounding box center [267, 79] width 113 height 14
type input "10"
click at [248, 48] on input "text" at bounding box center [279, 50] width 108 height 14
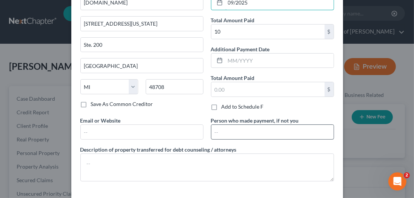
scroll to position [76, 0]
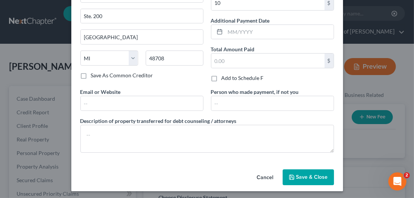
type input "09/2025"
click at [307, 177] on span "Save & Close" at bounding box center [312, 177] width 32 height 6
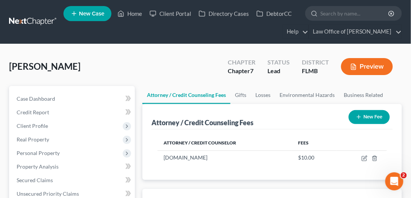
click at [374, 111] on button "New Fee" at bounding box center [368, 117] width 41 height 14
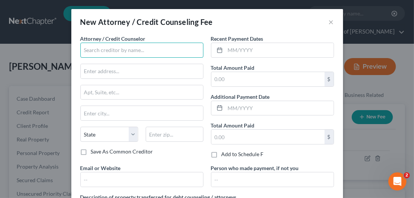
click at [165, 50] on input "text" at bounding box center [141, 50] width 123 height 15
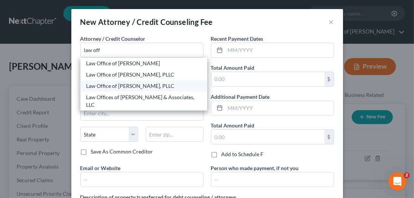
click at [145, 83] on div "Law Office of David C. Meltzer, PLLC" at bounding box center [143, 86] width 115 height 8
type input "Law Office of David C. Meltzer, PLLC"
type input "1033 Cassat Avenue"
type input "Ste. 205"
type input "Jacksonville"
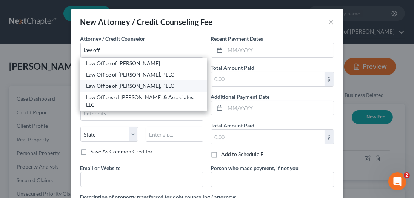
select select "9"
type input "32205"
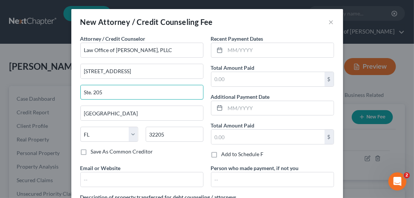
drag, startPoint x: 135, startPoint y: 88, endPoint x: -73, endPoint y: 97, distance: 208.9
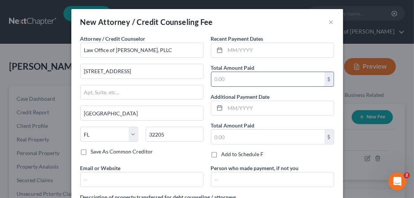
click at [276, 82] on input "text" at bounding box center [267, 79] width 113 height 14
click at [276, 85] on input "1,000" at bounding box center [267, 79] width 113 height 14
type input "1,000"
drag, startPoint x: 267, startPoint y: 52, endPoint x: 266, endPoint y: 48, distance: 3.9
click at [267, 52] on input "text" at bounding box center [279, 50] width 108 height 14
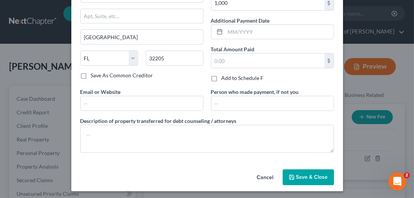
type input "09/2025"
click at [296, 177] on span "Save & Close" at bounding box center [312, 177] width 32 height 6
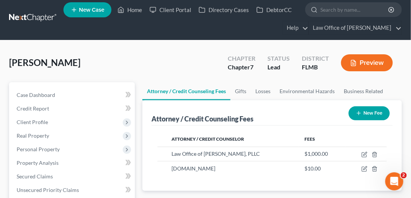
scroll to position [172, 0]
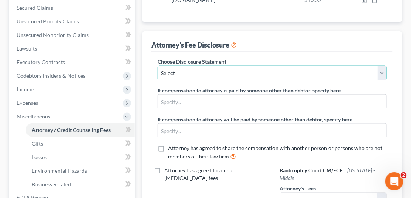
click at [205, 69] on select "Select Bankruptcy" at bounding box center [271, 73] width 229 height 15
select select "0"
click at [157, 66] on select "Select Bankruptcy" at bounding box center [271, 73] width 229 height 15
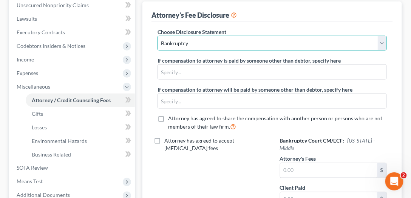
scroll to position [297, 0]
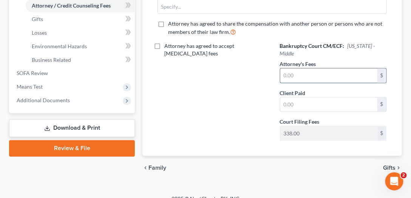
click at [313, 69] on input "text" at bounding box center [328, 76] width 97 height 14
type input "2,262"
drag, startPoint x: 222, startPoint y: 95, endPoint x: 243, endPoint y: 92, distance: 21.3
click at [222, 95] on div "Attorney has agreed to accept retainer fees" at bounding box center [211, 94] width 122 height 105
click at [325, 98] on input "text" at bounding box center [328, 105] width 97 height 14
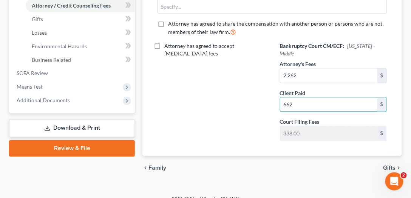
type input "662"
click at [173, 94] on div "Attorney has agreed to accept retainer fees" at bounding box center [211, 94] width 122 height 105
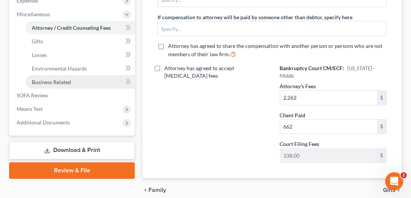
scroll to position [275, 0]
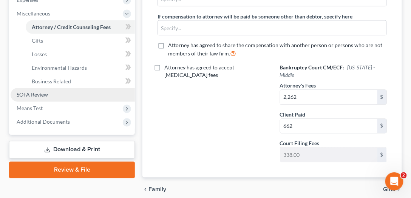
click at [36, 94] on span "SOFA Review" at bounding box center [32, 95] width 31 height 6
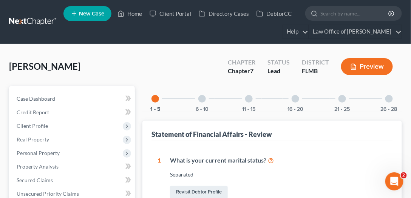
click at [299, 96] on div "16 - 20" at bounding box center [295, 99] width 26 height 26
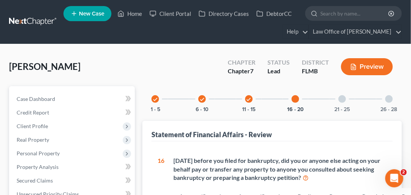
click at [342, 101] on div at bounding box center [342, 99] width 8 height 8
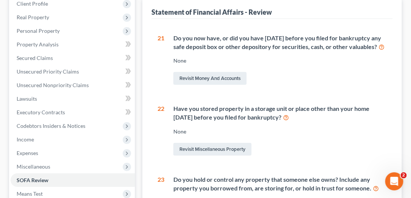
scroll to position [129, 0]
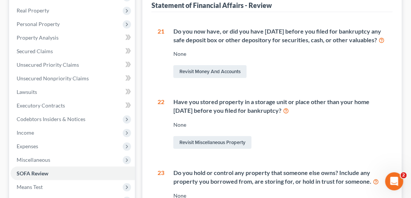
click at [179, 30] on div "Do you now have, or did you have within 1 year before you filed for bankruptcy …" at bounding box center [279, 35] width 213 height 17
click at [191, 28] on div "Do you now have, or did you have within 1 year before you filed for bankruptcy …" at bounding box center [279, 35] width 213 height 17
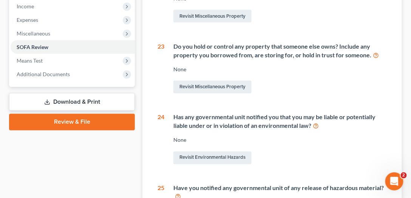
scroll to position [259, 0]
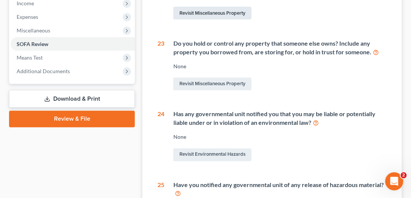
click at [212, 20] on link "Revisit Miscellaneous Property" at bounding box center [212, 13] width 78 height 13
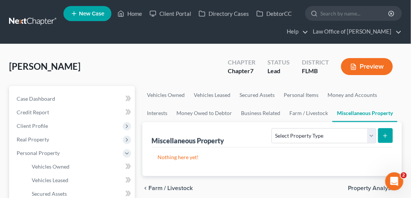
click at [325, 143] on div "Select Property Type Assigned for Creditor Benefit Within 1 Year Holding for An…" at bounding box center [330, 135] width 124 height 20
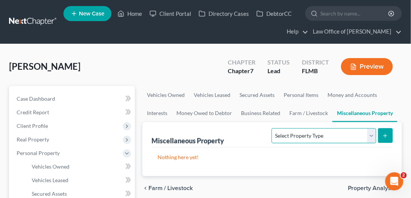
click at [325, 136] on select "Select Property Type Assigned for Creditor Benefit Within 1 Year Holding for An…" at bounding box center [323, 135] width 104 height 15
select select "stored_within_1_year"
click at [271, 128] on select "Select Property Type Assigned for Creditor Benefit Within 1 Year Holding for An…" at bounding box center [323, 135] width 104 height 15
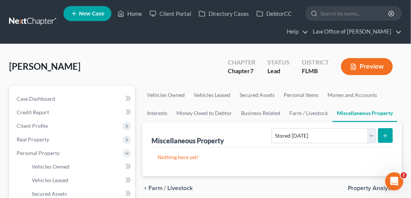
click at [384, 130] on button "submit" at bounding box center [385, 135] width 15 height 15
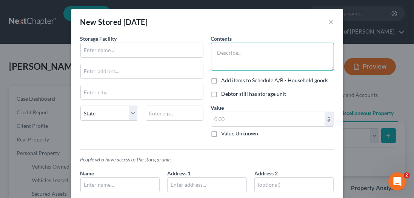
click at [242, 58] on textarea at bounding box center [272, 57] width 123 height 28
type textarea "C"
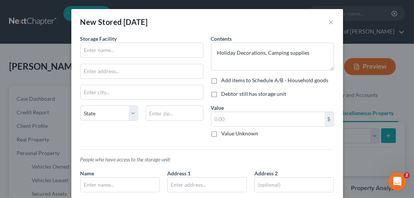
click at [182, 127] on div "Storage Facility State AL AK AR AZ CA CO CT DE DC FL GA GU HI ID IL IN IA KS KY…" at bounding box center [142, 89] width 131 height 109
click at [215, 118] on input "text" at bounding box center [267, 119] width 113 height 14
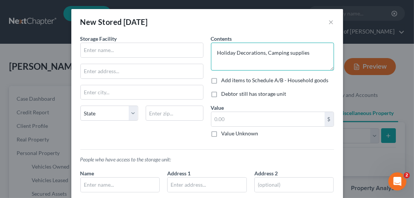
click at [323, 52] on textarea "Holiday Decorations, Camping supplies" at bounding box center [272, 57] width 123 height 28
type textarea "Holiday Decorations, Camping supplies, clothing"
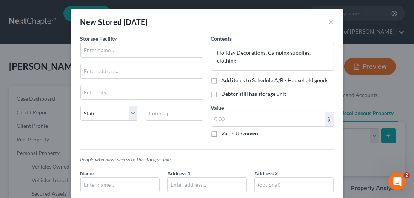
click at [180, 140] on div "Storage Facility State AL AK AR AZ CA CO CT DE DC FL GA GU HI ID IL IN IA KS KY…" at bounding box center [142, 89] width 131 height 109
click at [185, 135] on div "Storage Facility State AL AK AR AZ CA CO CT DE DC FL GA GU HI ID IL IN IA KS KY…" at bounding box center [142, 89] width 131 height 109
click at [221, 123] on input "text" at bounding box center [267, 119] width 113 height 14
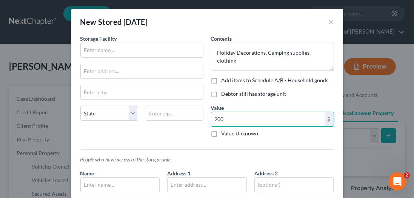
type input "200"
click at [153, 131] on div "Storage Facility State AL AK AR AZ CA CO CT DE DC FL GA GU HI ID IL IN IA KS KY…" at bounding box center [142, 89] width 131 height 109
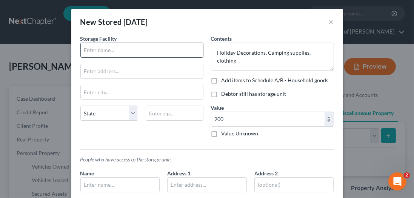
click at [146, 53] on input "text" at bounding box center [142, 50] width 122 height 14
paste input "2951 Loretto Rd, Jacksonville, FL 32223"
type input "2951 Loretto Rd, Jacksonville, FL 32223"
drag, startPoint x: 165, startPoint y: 52, endPoint x: 74, endPoint y: 55, distance: 90.6
click at [74, 55] on div "An exemption set must first be selected from the Filing Information section. St…" at bounding box center [207, 138] width 272 height 206
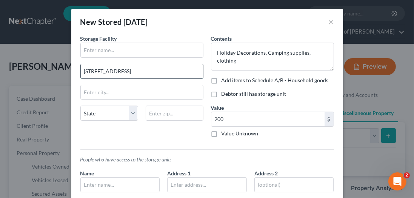
click at [166, 66] on input "2951 Loretto Rd, Jacksonville, FL 32223" at bounding box center [142, 71] width 122 height 14
click at [176, 70] on input "2951 Loretto Rd, Jacksonville, FL 32223" at bounding box center [142, 71] width 122 height 14
click at [175, 71] on input "2951 Loretto Rd, Jacksonville, FL 32223" at bounding box center [142, 71] width 122 height 14
drag, startPoint x: 174, startPoint y: 70, endPoint x: 159, endPoint y: 70, distance: 14.7
click at [159, 70] on input "2951 Loretto Rd, Jacksonville, FL 32223" at bounding box center [142, 71] width 122 height 14
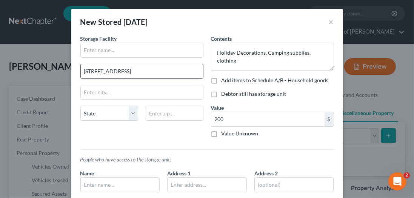
type input "2951 Loretto Rd, Jacksonville, FL"
type input "32223"
click at [169, 75] on input "2951 Loretto Rd, Jacksonville, FL" at bounding box center [142, 71] width 122 height 14
type input "Jacksonville"
select select "9"
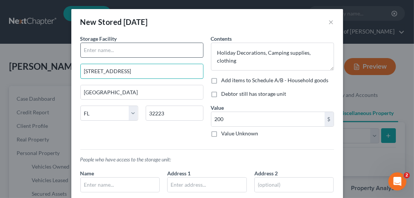
type input "2951 Loretto Rd"
drag, startPoint x: 153, startPoint y: 56, endPoint x: 151, endPoint y: 50, distance: 6.0
click at [153, 56] on input "text" at bounding box center [142, 50] width 122 height 14
click at [151, 50] on input "text" at bounding box center [142, 50] width 122 height 14
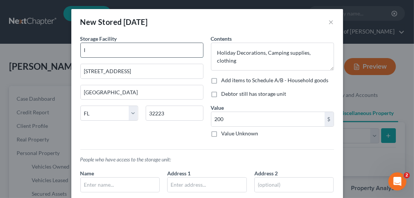
type input "I"
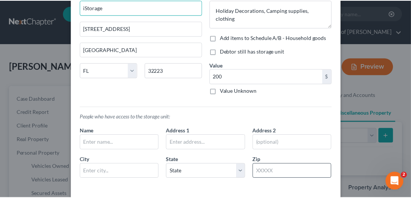
scroll to position [75, 0]
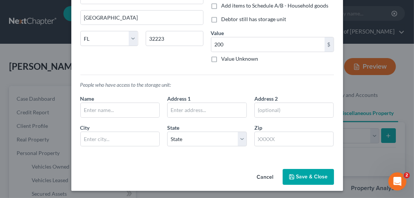
type input "iStorage"
click at [303, 173] on button "Save & Close" at bounding box center [308, 177] width 51 height 16
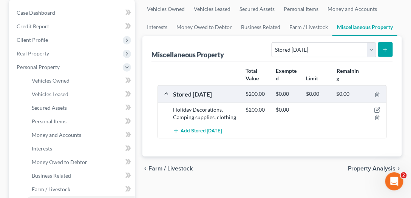
scroll to position [172, 0]
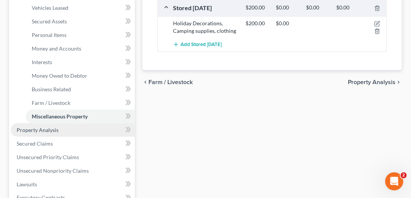
click at [62, 127] on link "Property Analysis" at bounding box center [73, 130] width 124 height 14
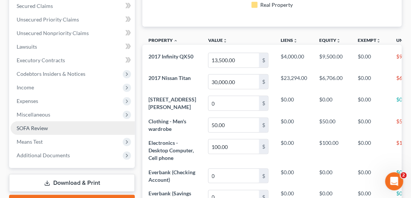
scroll to position [377272, 377128]
click at [57, 129] on link "SOFA Review" at bounding box center [73, 128] width 124 height 14
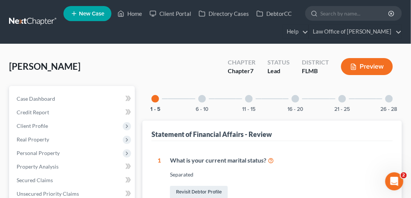
click at [334, 100] on div "21 - 25" at bounding box center [342, 99] width 26 height 26
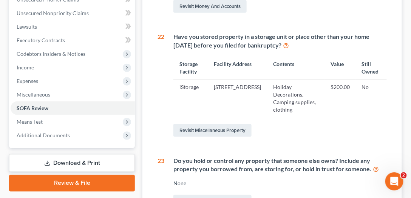
scroll to position [215, 0]
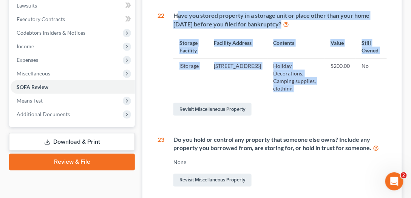
drag, startPoint x: 179, startPoint y: 22, endPoint x: 323, endPoint y: 78, distance: 155.4
click at [323, 78] on div "Have you stored property in a storage unit or place other than your home within…" at bounding box center [275, 64] width 222 height 106
click at [324, 78] on td "$200.00" at bounding box center [339, 77] width 31 height 37
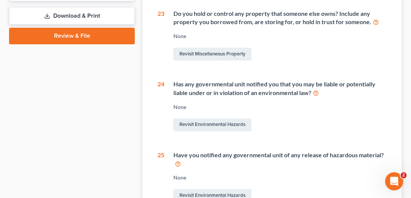
scroll to position [388, 0]
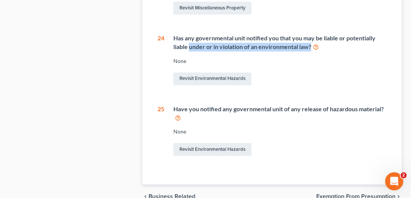
drag, startPoint x: 200, startPoint y: 53, endPoint x: 325, endPoint y: 54, distance: 124.9
click at [325, 51] on div "Has any governmental unit notified you that you may be liable or potentially li…" at bounding box center [279, 42] width 213 height 17
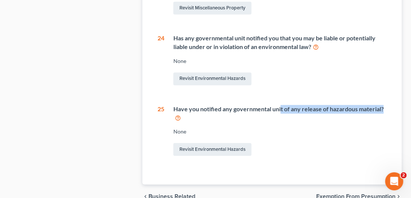
drag, startPoint x: 280, startPoint y: 120, endPoint x: 389, endPoint y: 127, distance: 110.0
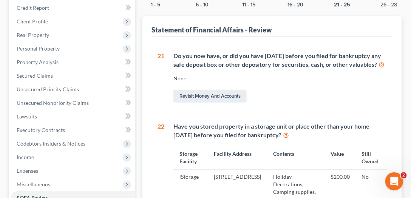
scroll to position [0, 0]
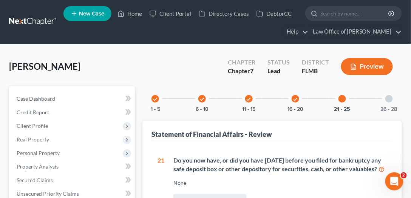
click at [387, 102] on div "26 - 28" at bounding box center [389, 99] width 26 height 26
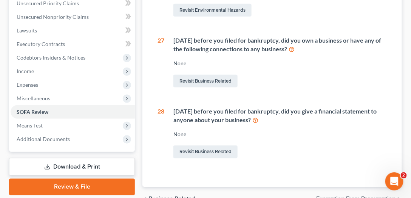
scroll to position [231, 0]
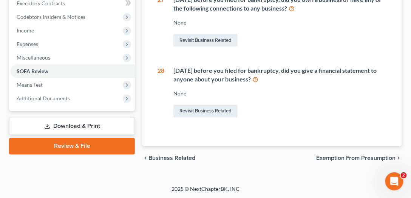
click at [74, 152] on link "Review & File" at bounding box center [72, 146] width 126 height 17
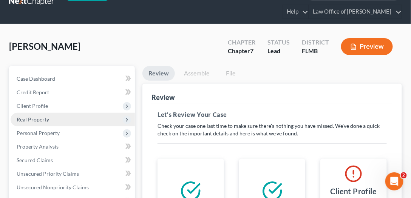
scroll to position [3, 0]
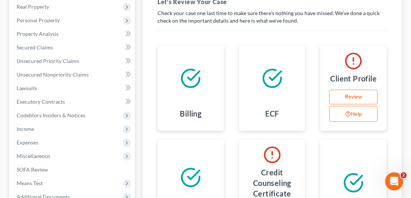
click at [362, 94] on link "Review" at bounding box center [353, 97] width 48 height 15
select select "2"
select select "1"
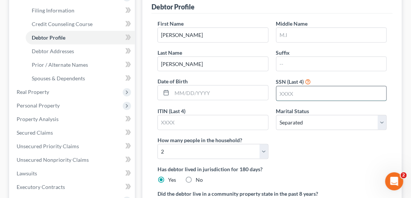
click at [295, 91] on input "text" at bounding box center [331, 93] width 110 height 14
type input "9038"
click at [318, 155] on div "First Name David Middle Name Last Name Ross Suffix Date of Birth SSN (Last 4) 9…" at bounding box center [272, 93] width 237 height 146
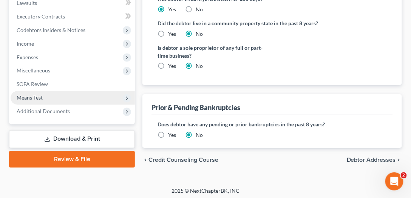
click at [82, 100] on span "Means Test" at bounding box center [73, 98] width 124 height 14
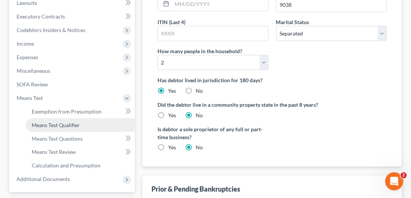
click at [80, 120] on link "Means Test Qualifier" at bounding box center [80, 125] width 109 height 14
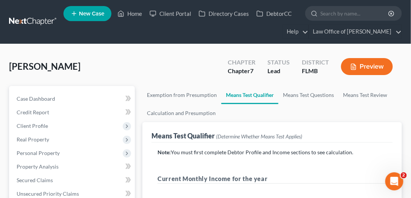
drag, startPoint x: 115, startPoint y: 52, endPoint x: 109, endPoint y: 56, distance: 7.9
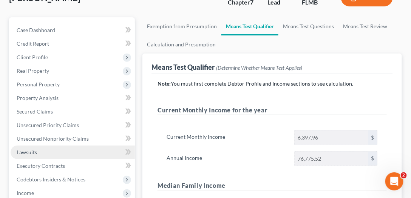
scroll to position [129, 0]
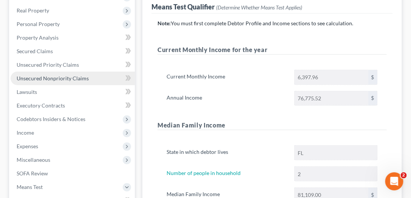
click at [38, 75] on span "Unsecured Nonpriority Claims" at bounding box center [53, 78] width 72 height 6
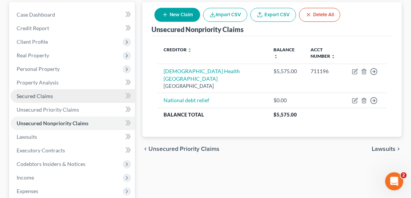
scroll to position [86, 0]
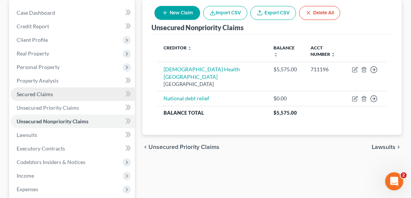
click at [26, 93] on span "Secured Claims" at bounding box center [35, 94] width 36 height 6
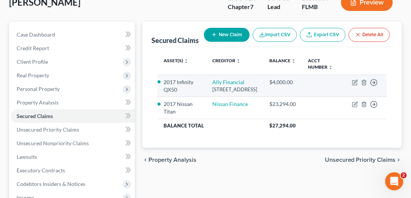
scroll to position [65, 0]
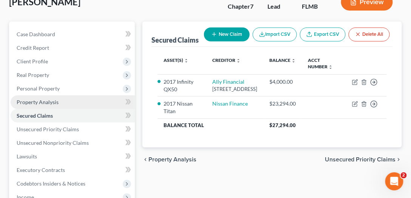
click at [40, 101] on span "Property Analysis" at bounding box center [38, 102] width 42 height 6
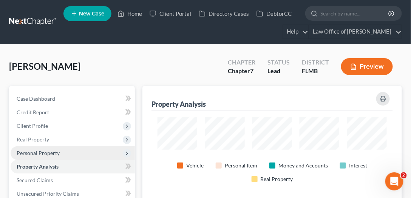
scroll to position [115, 259]
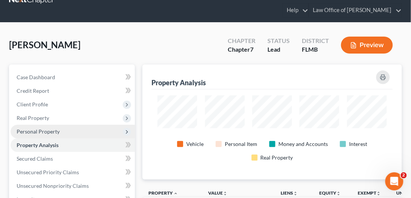
drag, startPoint x: 39, startPoint y: 130, endPoint x: 87, endPoint y: 126, distance: 47.8
click at [39, 130] on span "Personal Property" at bounding box center [38, 131] width 43 height 6
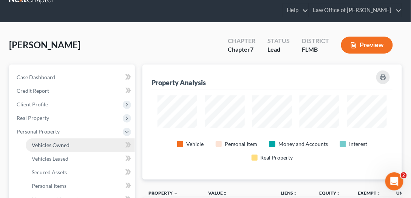
click at [57, 144] on span "Vehicles Owned" at bounding box center [51, 145] width 38 height 6
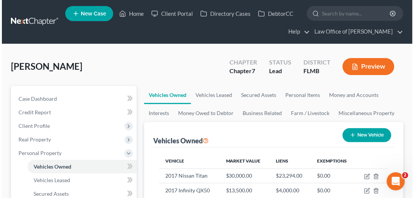
scroll to position [108, 0]
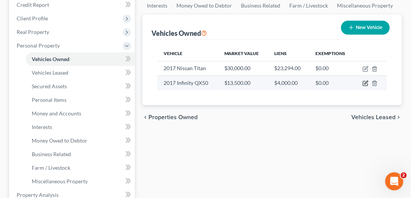
click at [366, 82] on icon "button" at bounding box center [365, 83] width 6 height 6
select select "0"
select select "9"
select select "0"
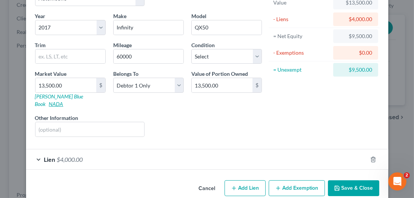
scroll to position [55, 0]
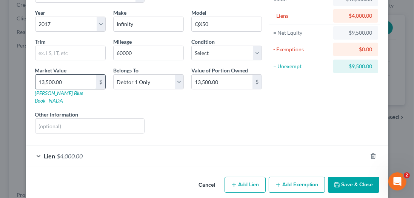
click at [68, 78] on input "13,500.00" at bounding box center [65, 82] width 61 height 14
click at [78, 152] on span "$4,000.00" at bounding box center [70, 155] width 26 height 7
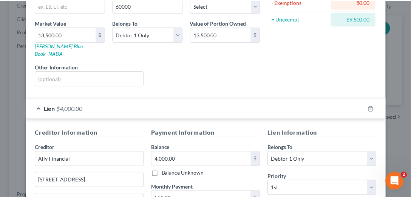
scroll to position [206, 0]
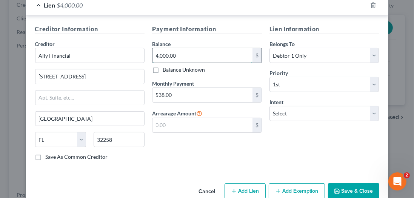
click at [183, 48] on input "4,000.00" at bounding box center [202, 55] width 100 height 14
type input "3,424.94"
click at [288, 146] on div "Lien Information Belongs To * Select Debtor 1 Only Debtor 2 Only Debtor 1 And D…" at bounding box center [324, 96] width 117 height 142
click at [348, 183] on button "Save & Close" at bounding box center [353, 191] width 51 height 16
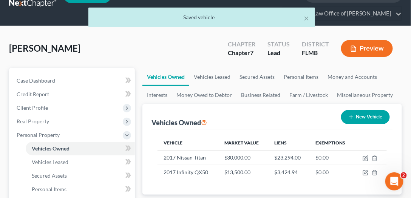
scroll to position [0, 0]
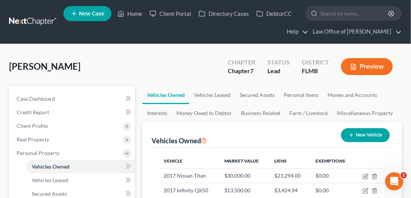
click at [136, 57] on div "Ross, David Upgraded Chapter Chapter 7 Status Lead District FLMB Preview" at bounding box center [205, 69] width 392 height 33
click at [91, 59] on div "Ross, David Upgraded Chapter Chapter 7 Status Lead District FLMB Preview" at bounding box center [205, 69] width 392 height 33
click at [31, 22] on link at bounding box center [33, 22] width 48 height 14
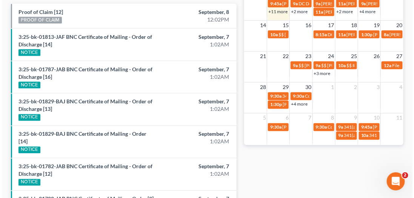
scroll to position [245, 0]
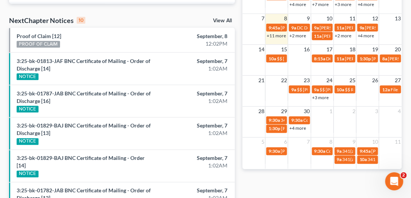
click at [299, 35] on link "+2 more" at bounding box center [297, 36] width 17 height 6
click at [323, 187] on div "Monthly Progress Bankruptcy Bankruptcy September 2025 August 2025 July 2025 Jun…" at bounding box center [322, 78] width 167 height 541
click at [281, 34] on link "+11 more" at bounding box center [275, 36] width 19 height 6
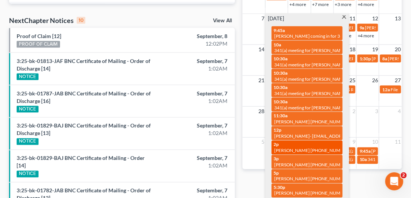
click at [291, 148] on span "[PERSON_NAME] [PHONE_NUMBER]" at bounding box center [312, 151] width 76 height 6
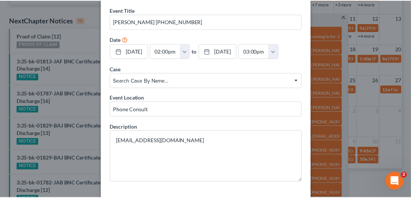
scroll to position [0, 0]
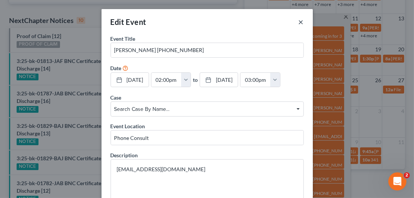
click at [299, 23] on button "×" at bounding box center [301, 21] width 5 height 9
